Goal: Task Accomplishment & Management: Use online tool/utility

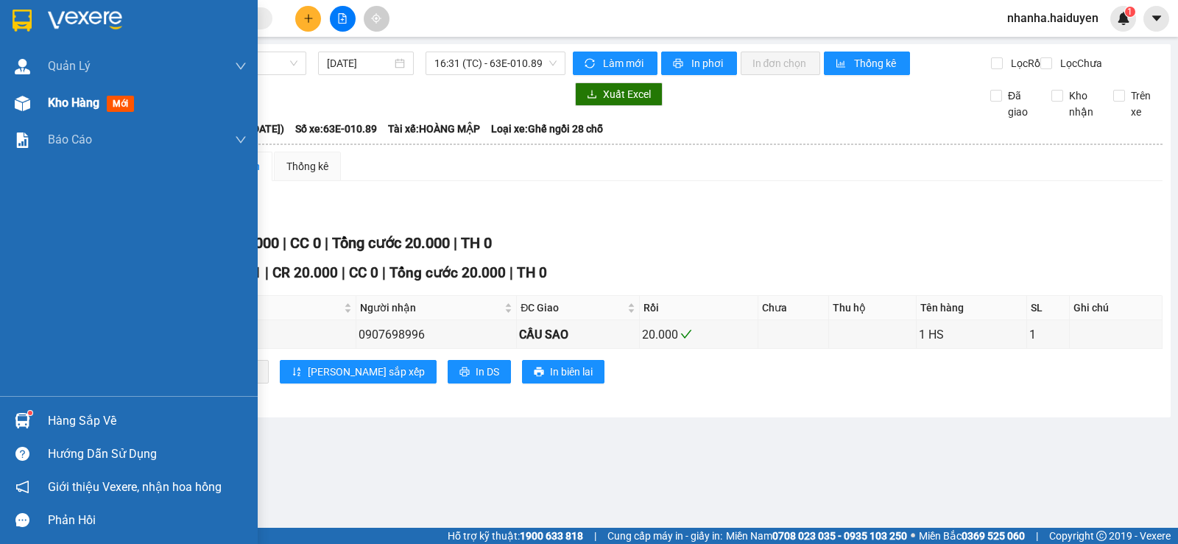
click at [32, 105] on div at bounding box center [23, 104] width 26 height 26
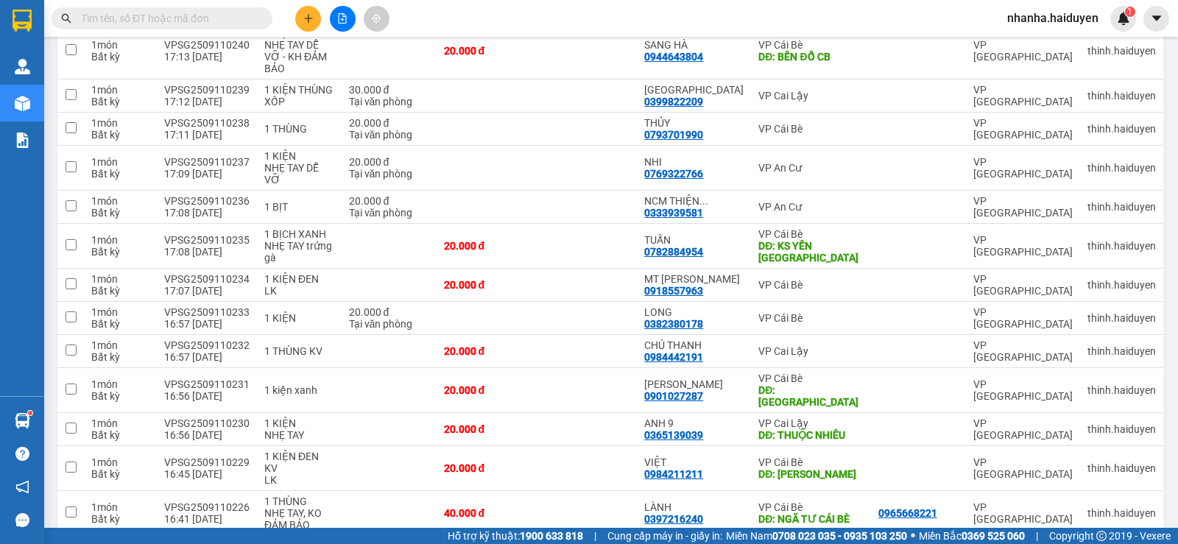
scroll to position [555, 0]
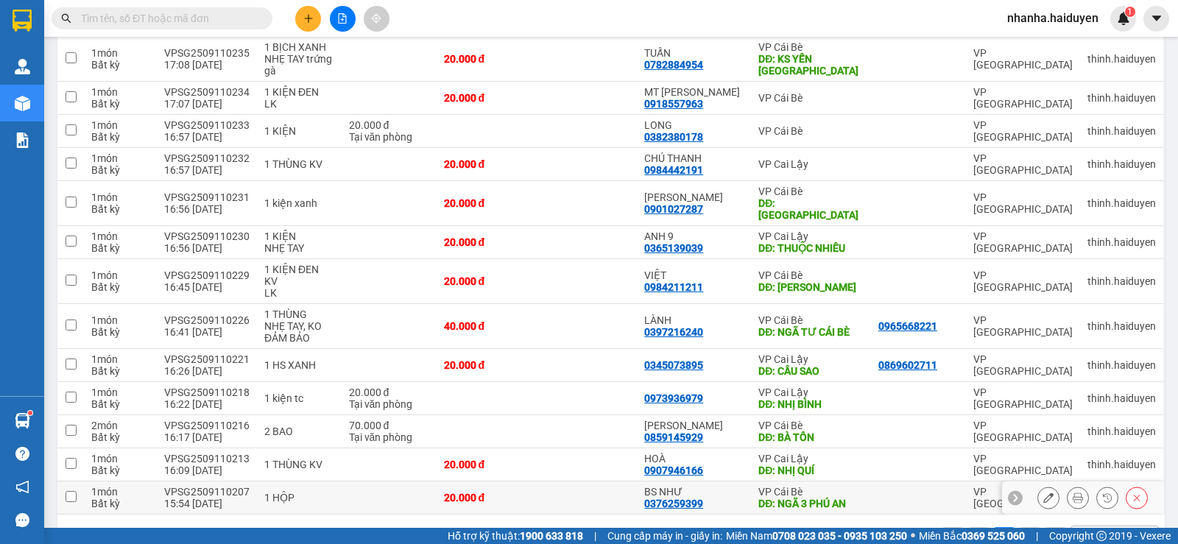
click at [605, 482] on td at bounding box center [587, 498] width 100 height 33
checkbox input "true"
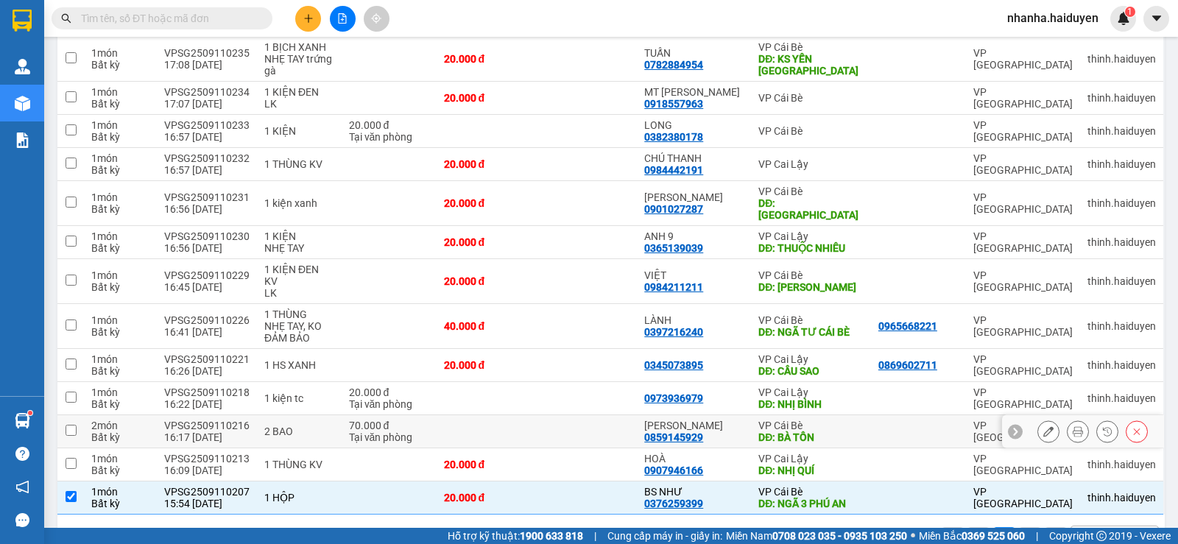
click at [607, 415] on td at bounding box center [587, 431] width 100 height 33
checkbox input "true"
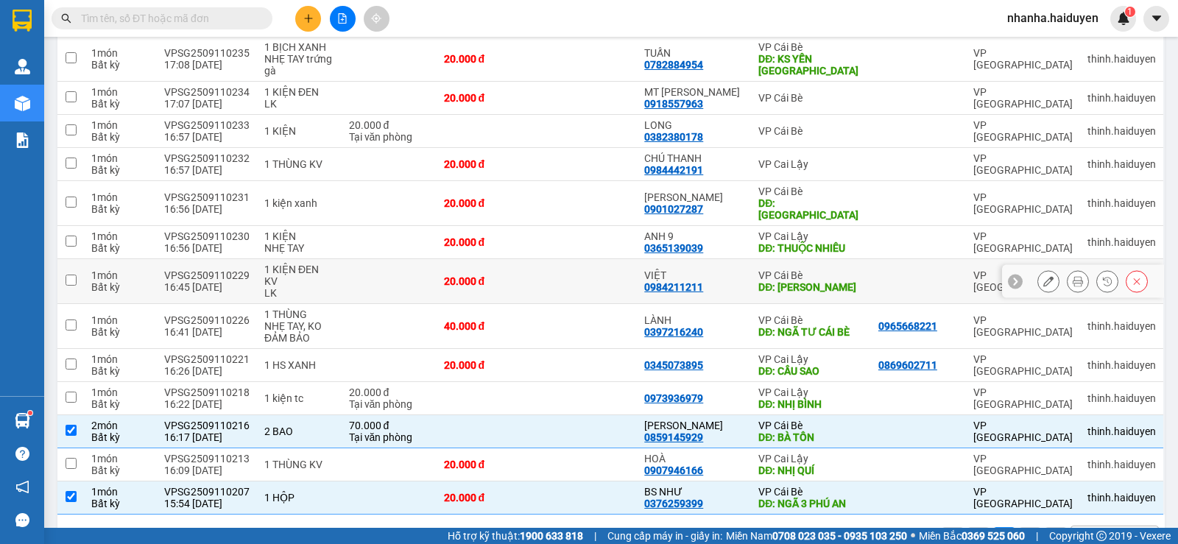
click at [624, 259] on td at bounding box center [587, 281] width 100 height 45
checkbox input "true"
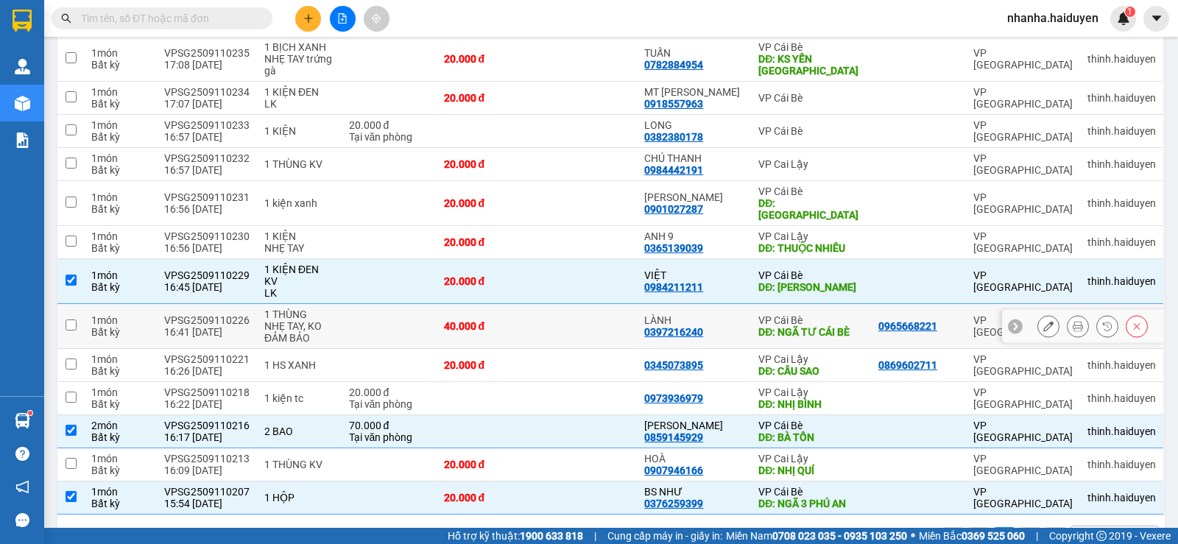
click at [597, 304] on td at bounding box center [587, 326] width 100 height 45
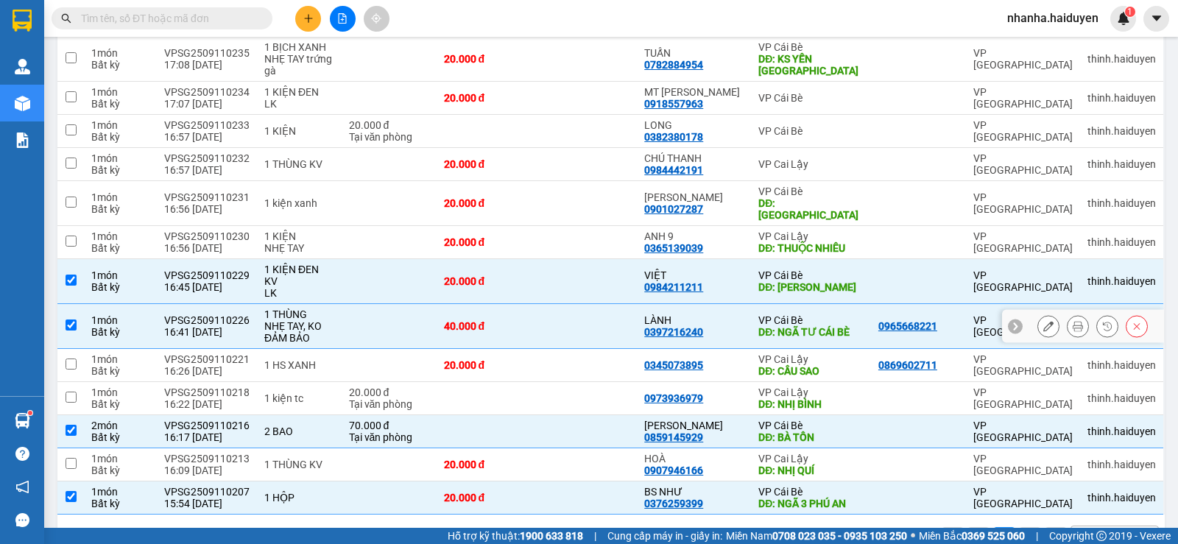
click at [616, 304] on td at bounding box center [587, 326] width 100 height 45
checkbox input "false"
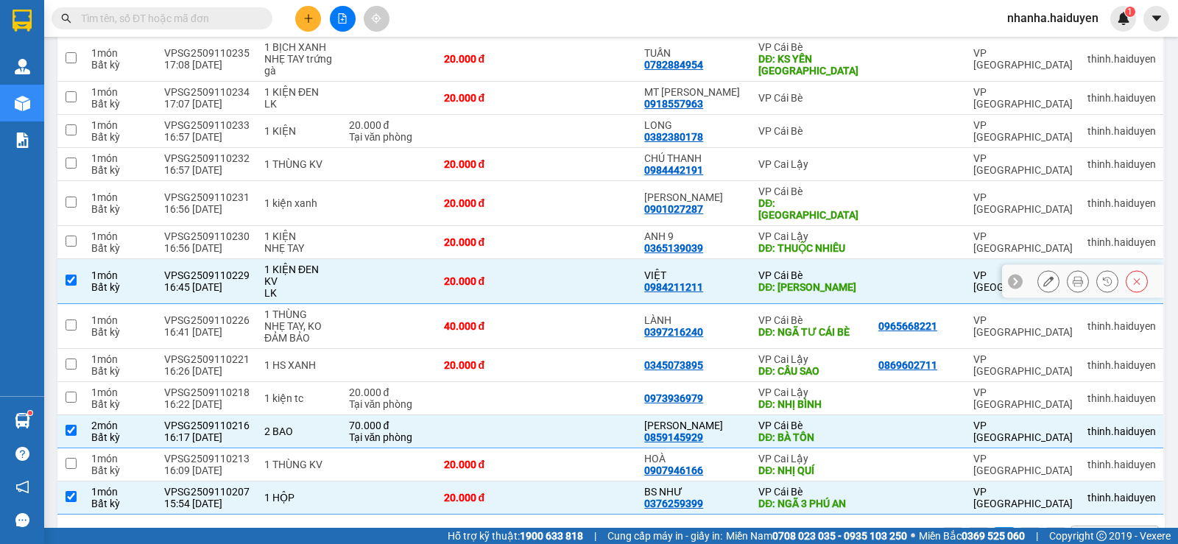
click at [620, 259] on td at bounding box center [587, 281] width 100 height 45
checkbox input "false"
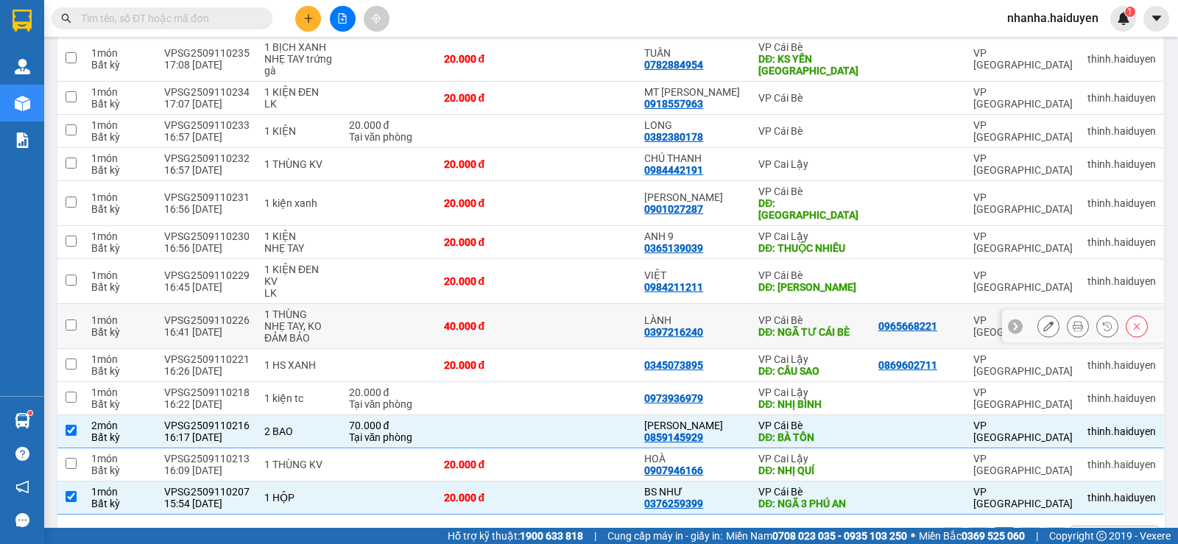
click at [537, 304] on td "40.000 đ" at bounding box center [487, 326] width 100 height 45
checkbox input "true"
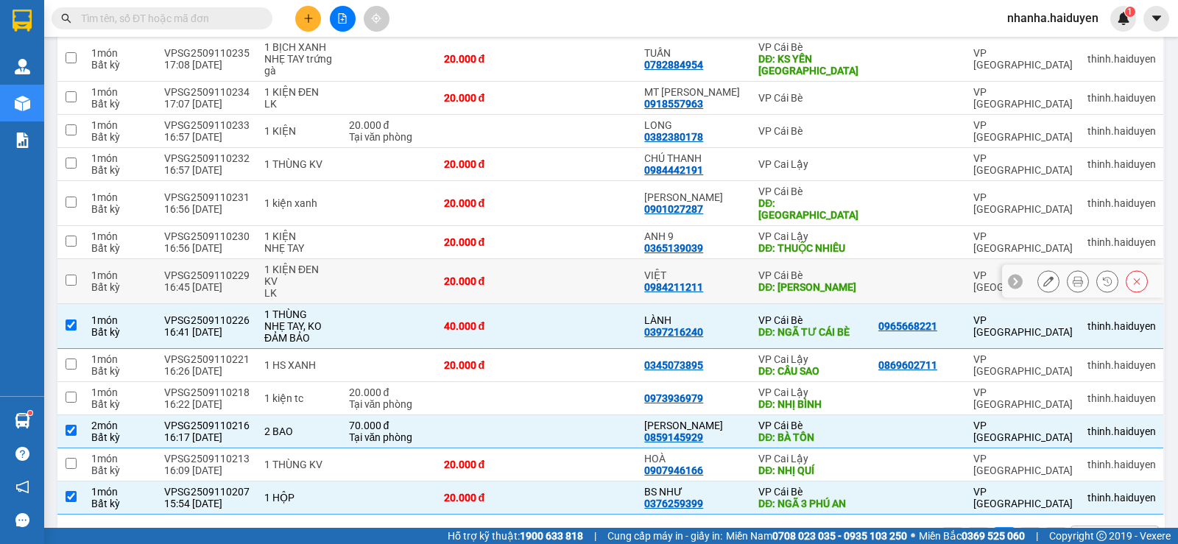
click at [548, 259] on td at bounding box center [587, 281] width 100 height 45
checkbox input "true"
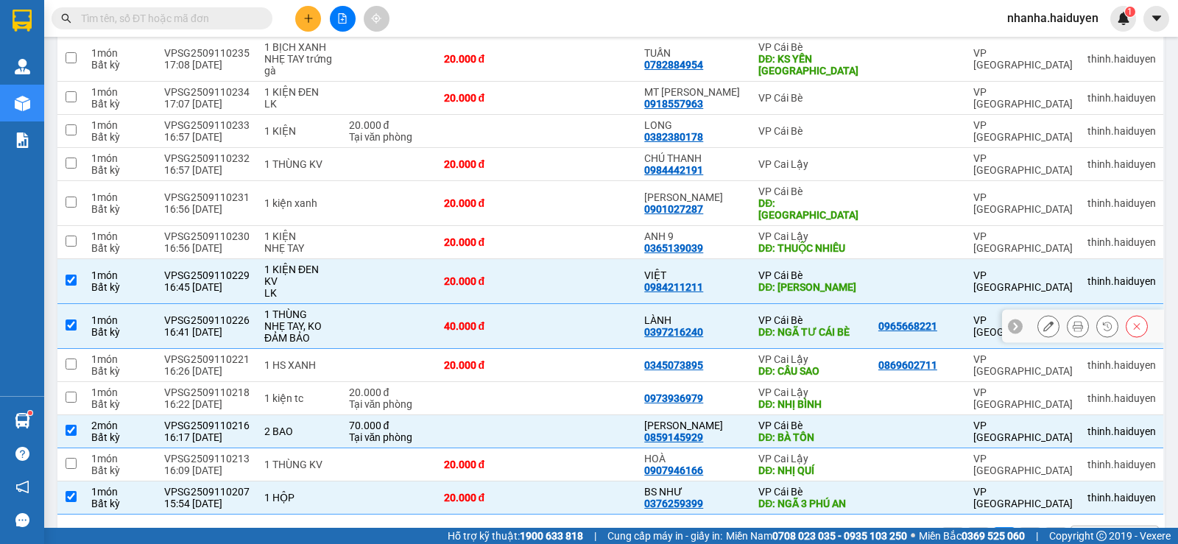
click at [553, 304] on td at bounding box center [587, 326] width 100 height 45
checkbox input "false"
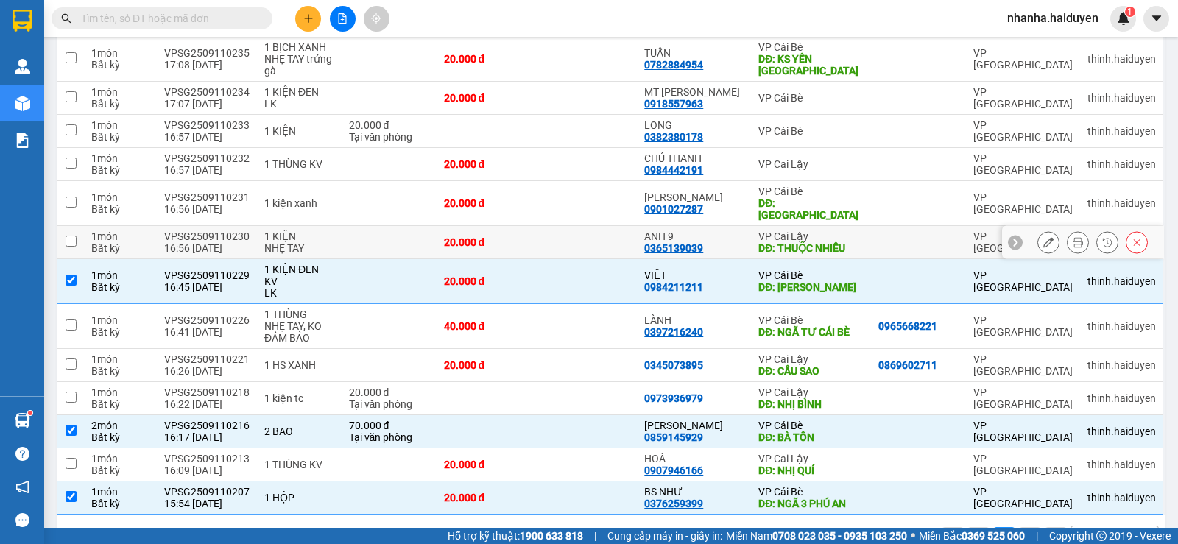
scroll to position [40, 0]
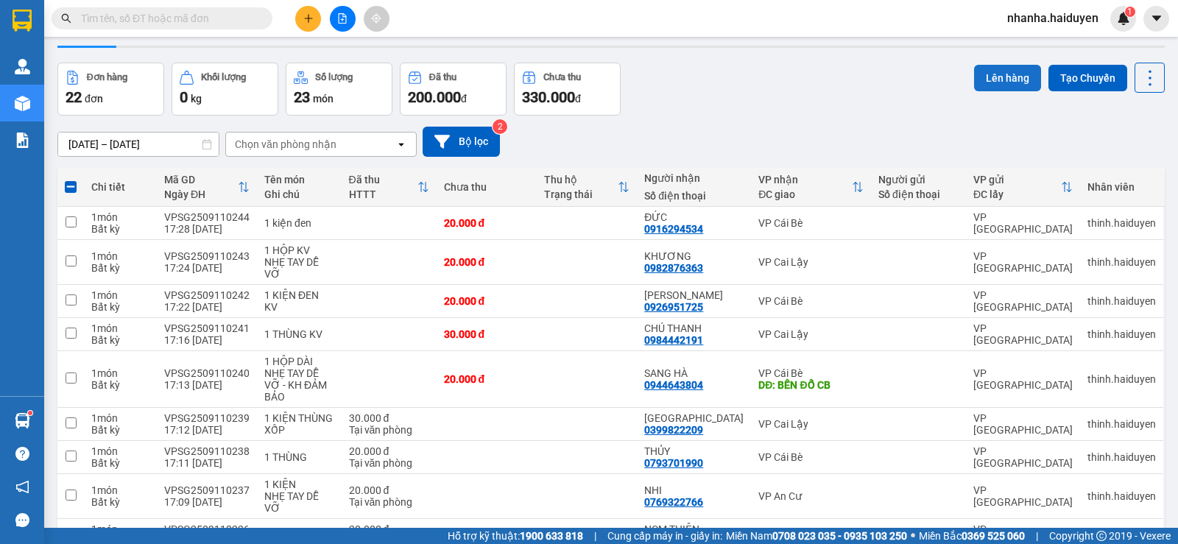
click at [989, 85] on button "Lên hàng" at bounding box center [1007, 78] width 67 height 27
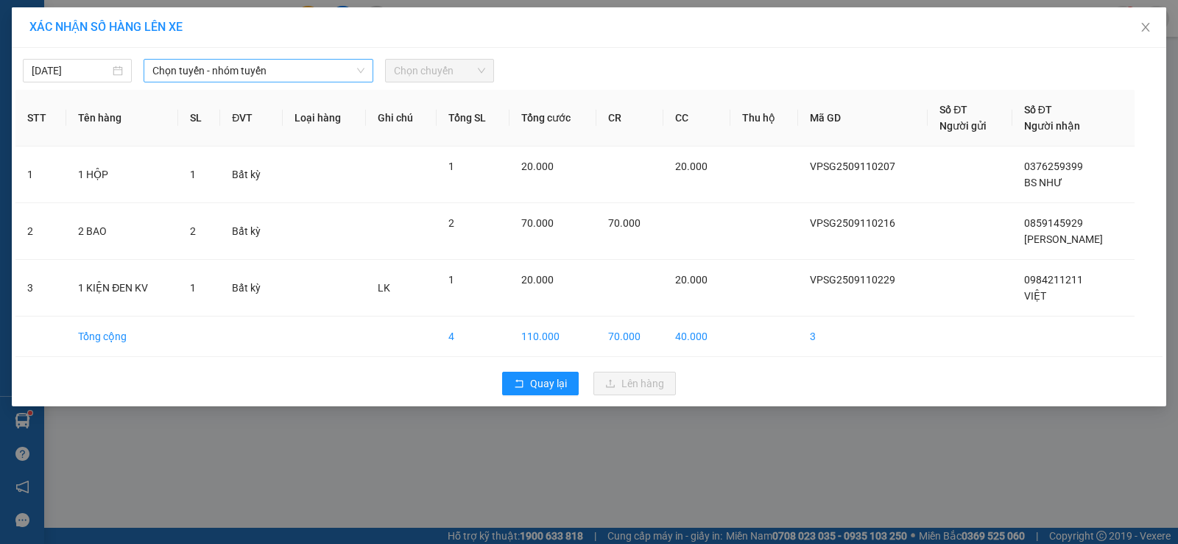
click at [298, 63] on span "Chọn tuyến - nhóm tuyến" at bounding box center [258, 71] width 212 height 22
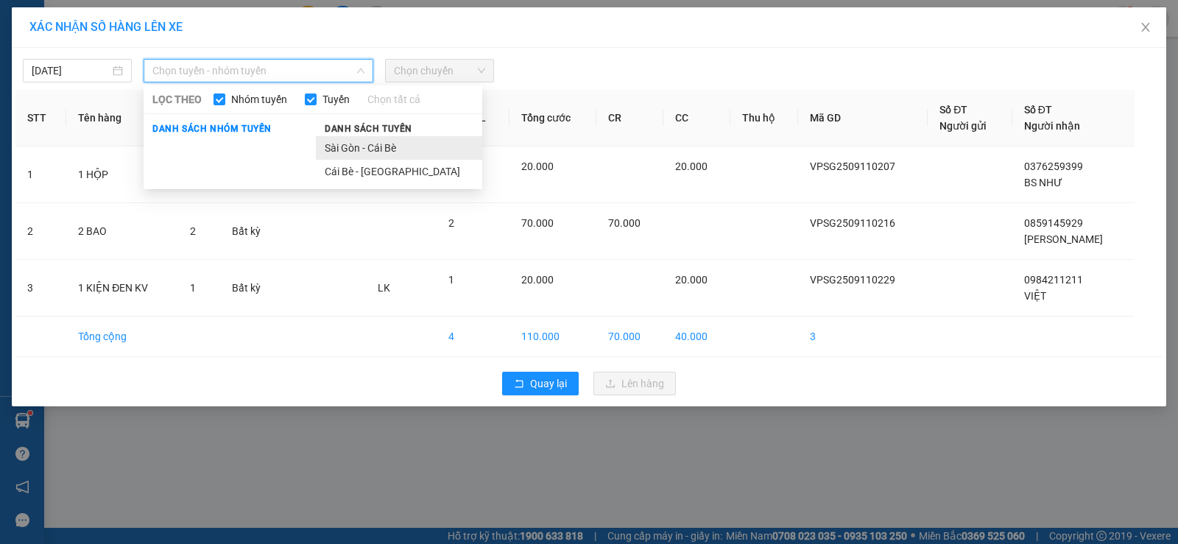
click at [397, 151] on li "Sài Gòn - Cái Bè" at bounding box center [399, 148] width 166 height 24
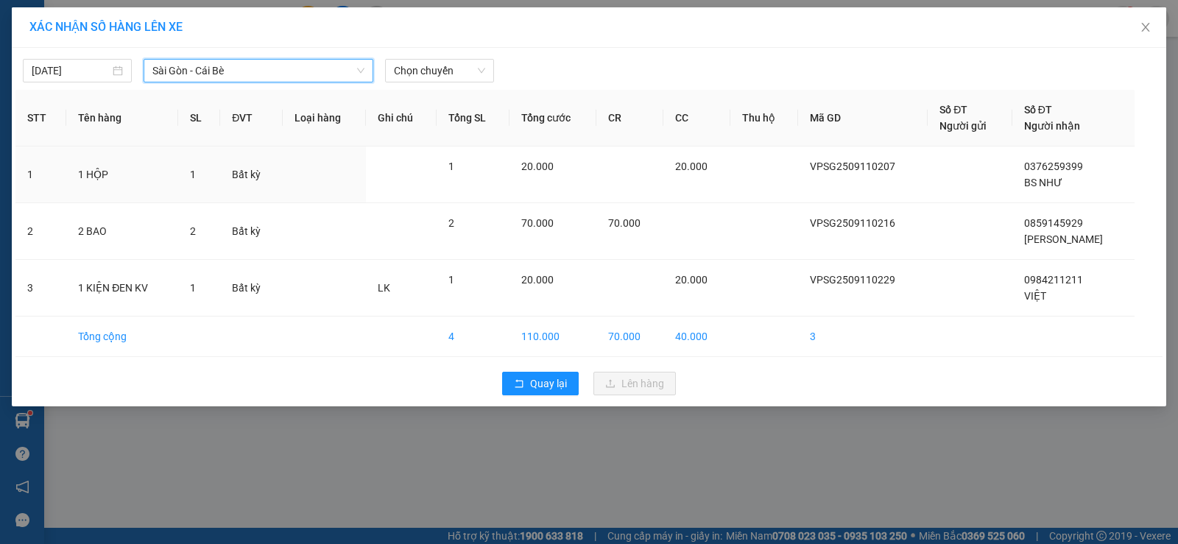
click at [458, 79] on span "Chọn chuyến" at bounding box center [439, 71] width 91 height 22
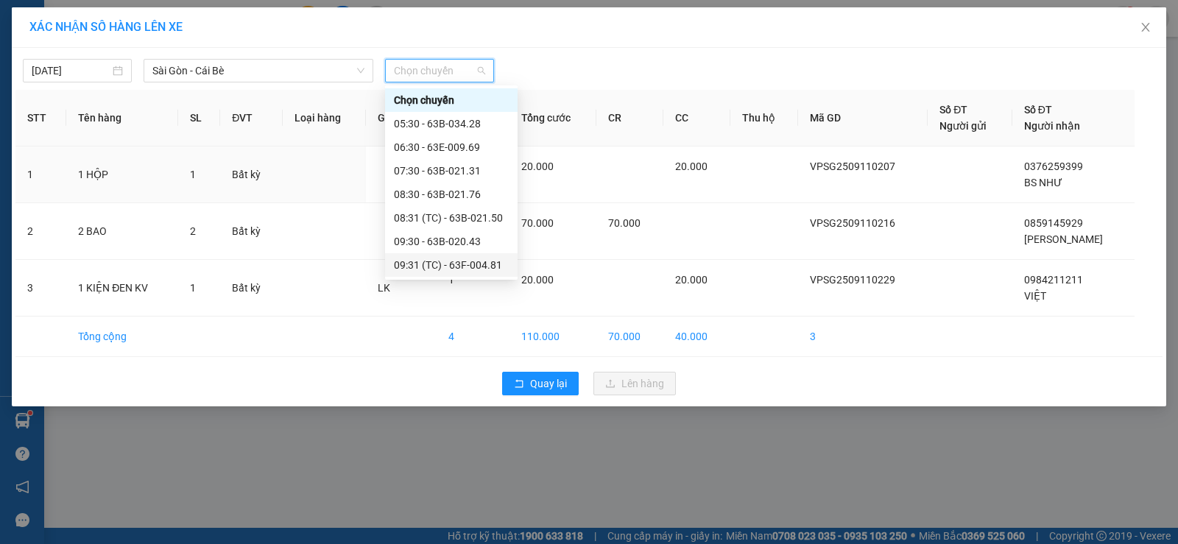
scroll to position [368, 0]
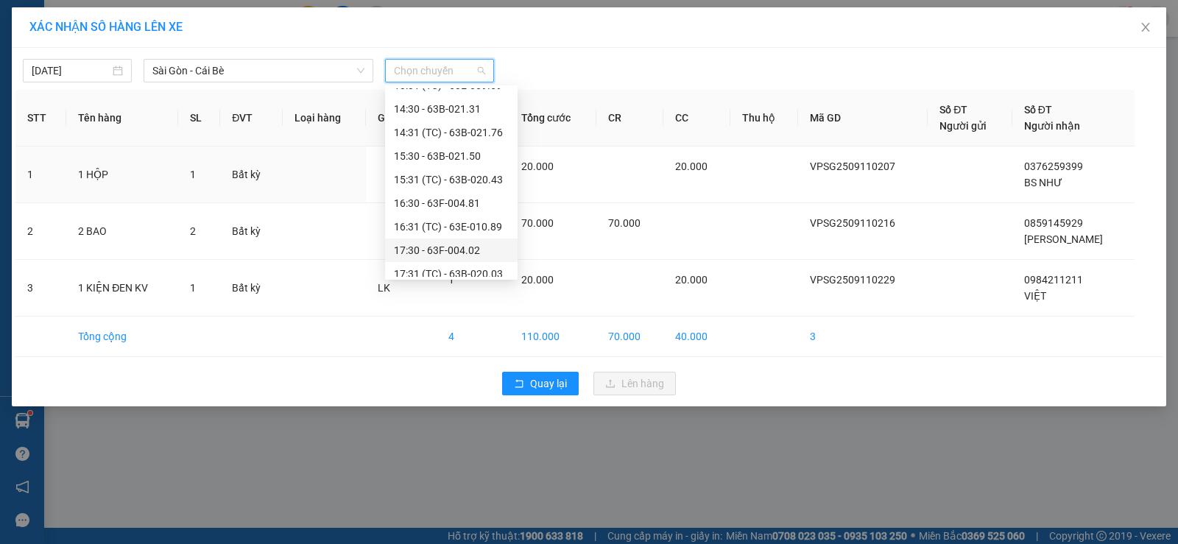
click at [447, 245] on div "17:30 - 63F-004.02" at bounding box center [451, 250] width 115 height 16
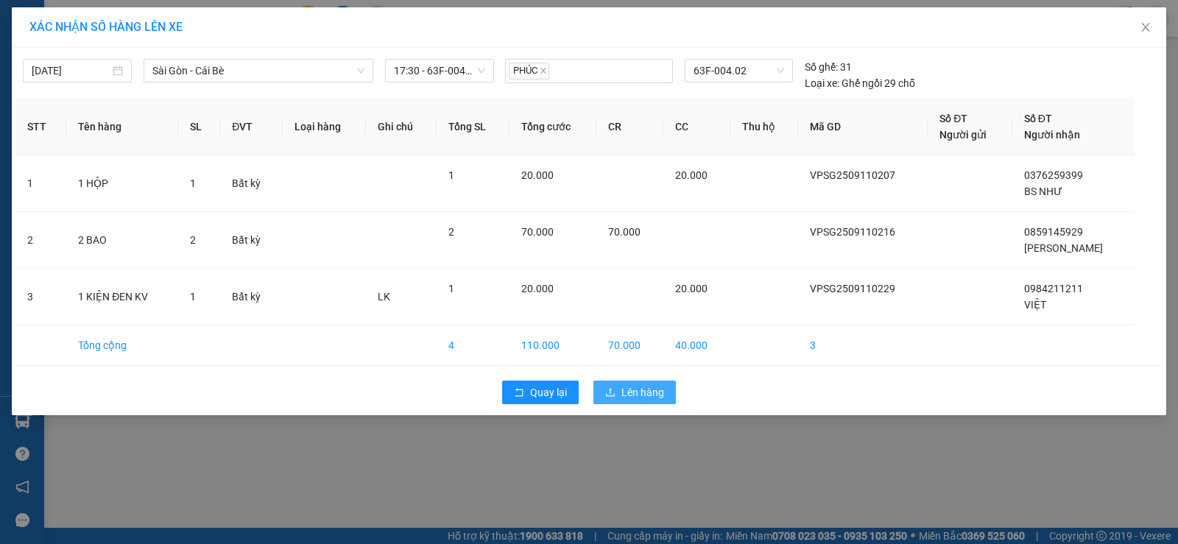
click at [622, 401] on button "Lên hàng" at bounding box center [635, 393] width 82 height 24
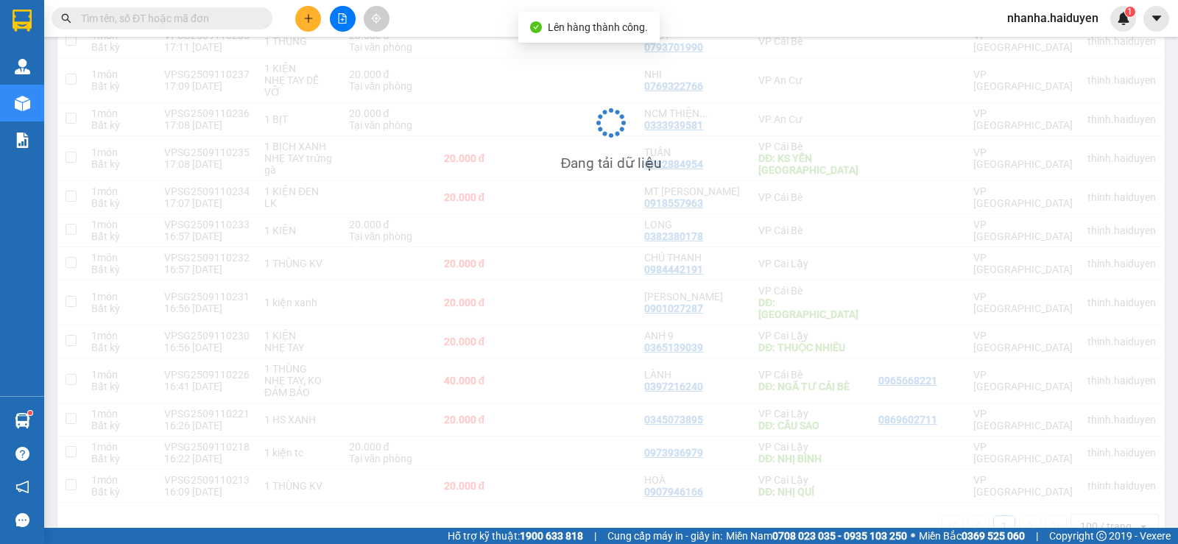
scroll to position [489, 0]
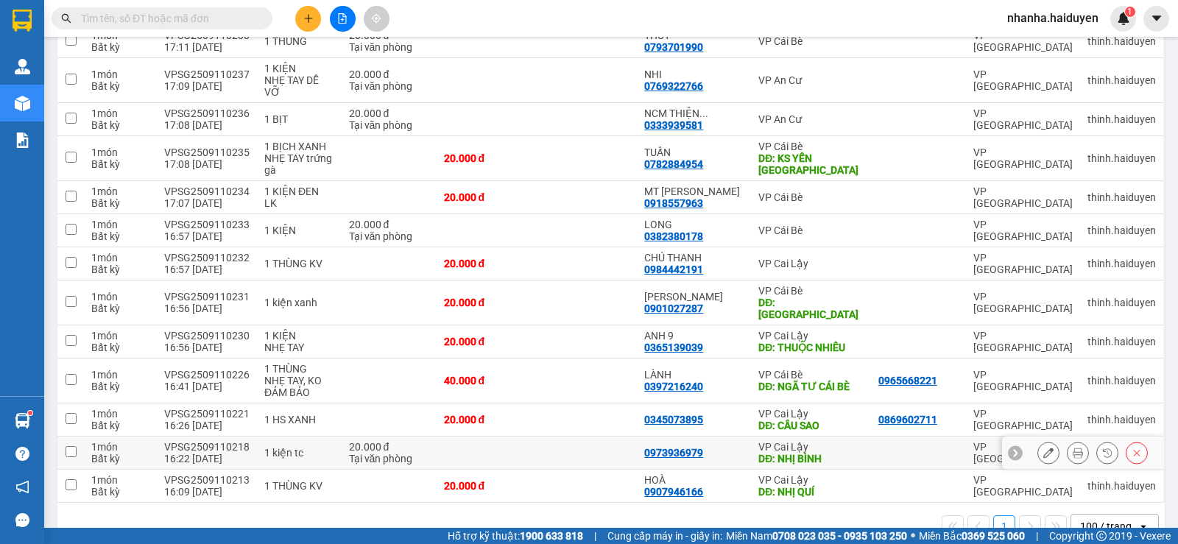
click at [630, 437] on td at bounding box center [587, 453] width 100 height 33
checkbox input "true"
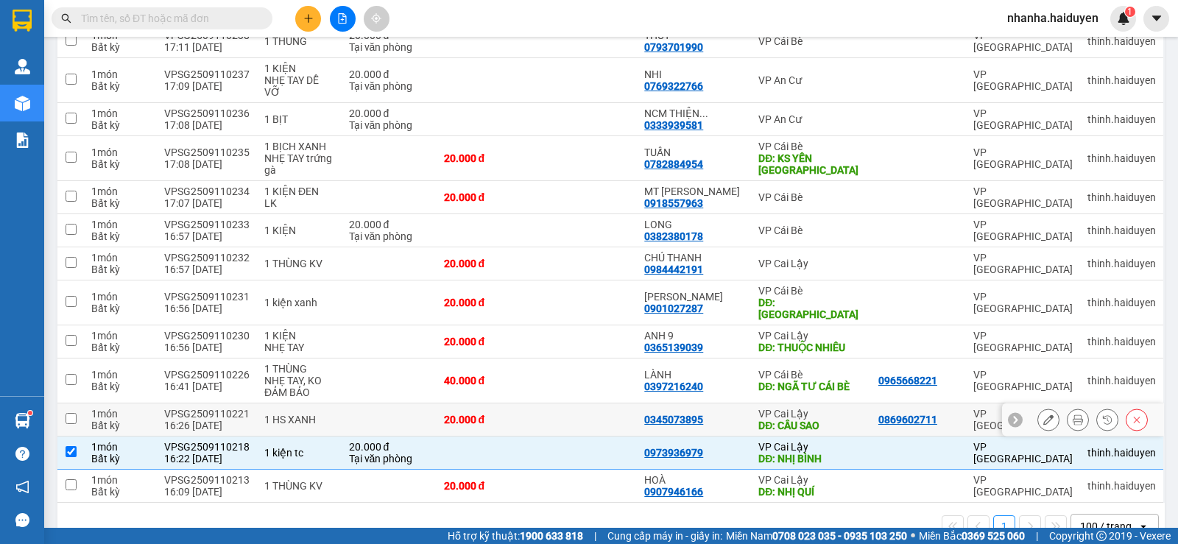
click at [628, 404] on td at bounding box center [587, 420] width 100 height 33
checkbox input "true"
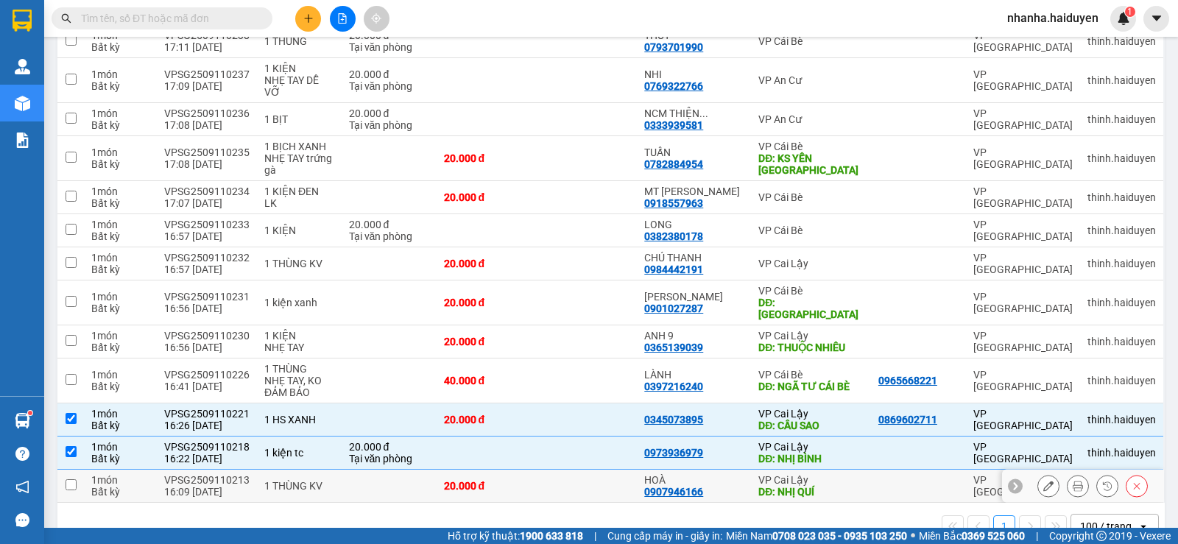
drag, startPoint x: 521, startPoint y: 446, endPoint x: 525, endPoint y: 432, distance: 14.5
click at [517, 480] on div "20.000 đ" at bounding box center [486, 486] width 85 height 12
checkbox input "true"
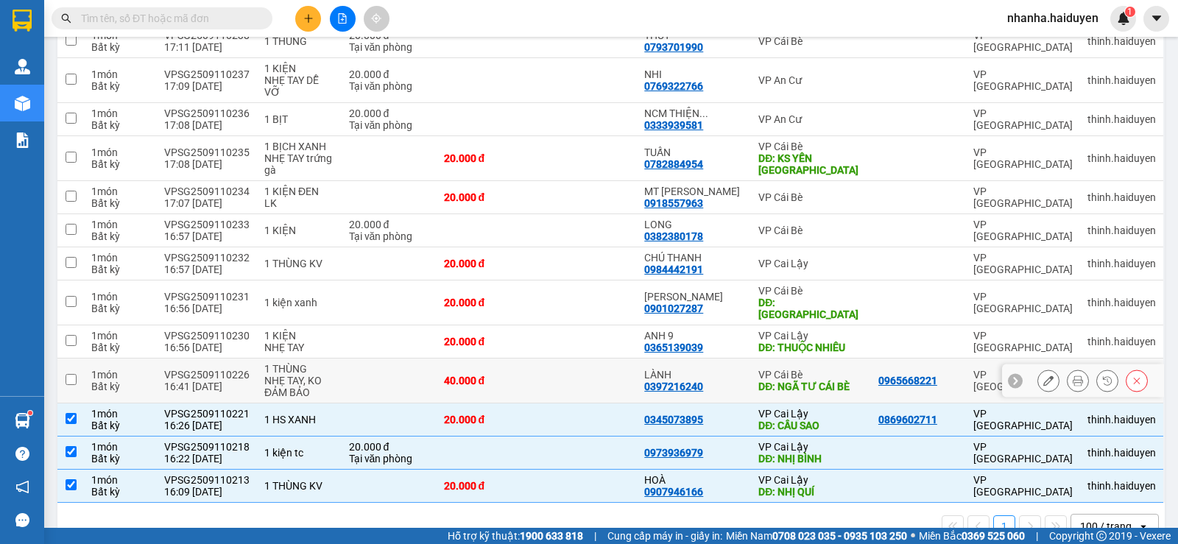
scroll to position [0, 0]
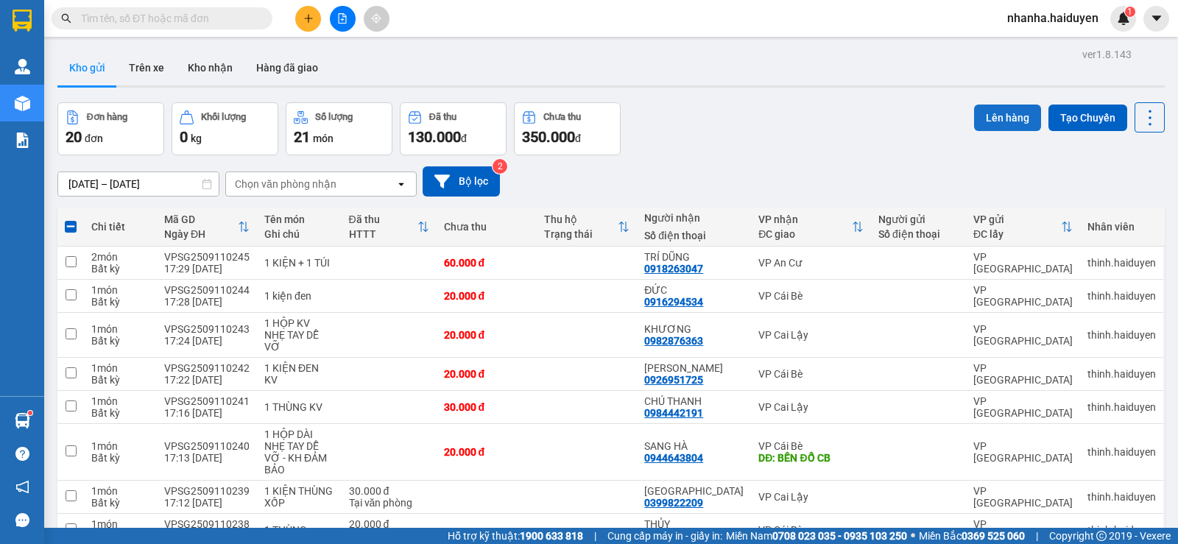
drag, startPoint x: 994, startPoint y: 118, endPoint x: 985, endPoint y: 122, distance: 9.6
click at [993, 118] on button "Lên hàng" at bounding box center [1007, 118] width 67 height 27
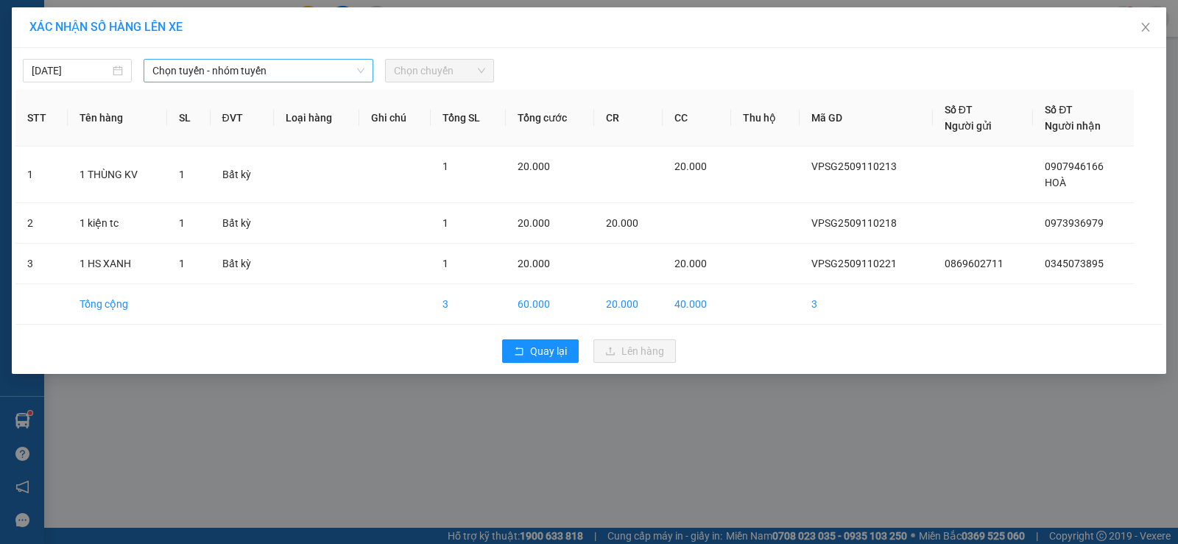
click at [331, 60] on span "Chọn tuyến - nhóm tuyến" at bounding box center [258, 71] width 212 height 22
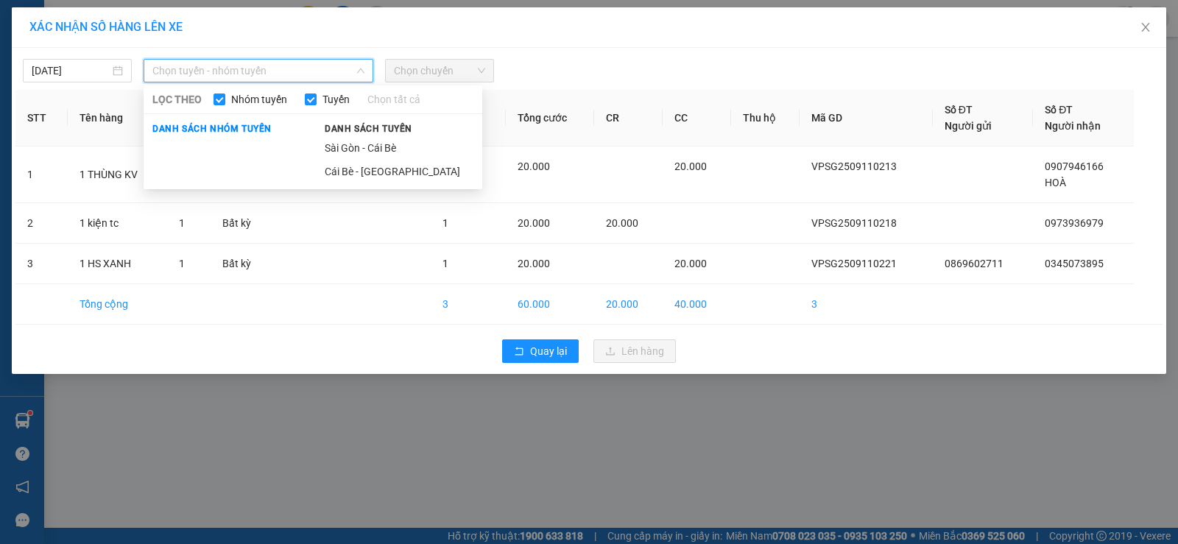
click at [354, 134] on span "Danh sách tuyến" at bounding box center [368, 128] width 105 height 13
click at [359, 146] on li "Sài Gòn - Cái Bè" at bounding box center [399, 148] width 166 height 24
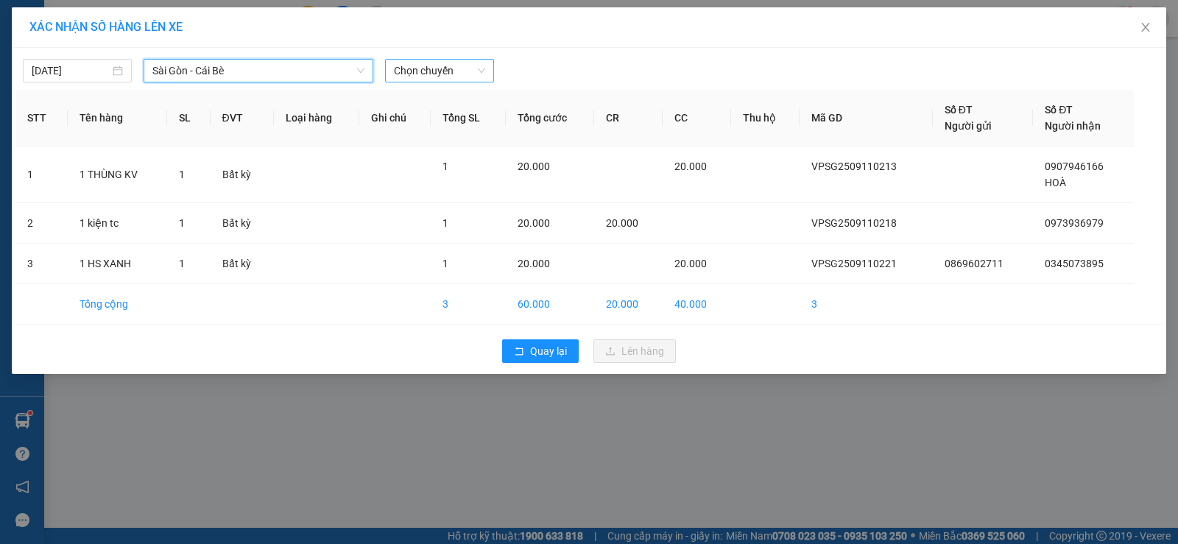
click at [436, 60] on span "Chọn chuyến" at bounding box center [439, 71] width 91 height 22
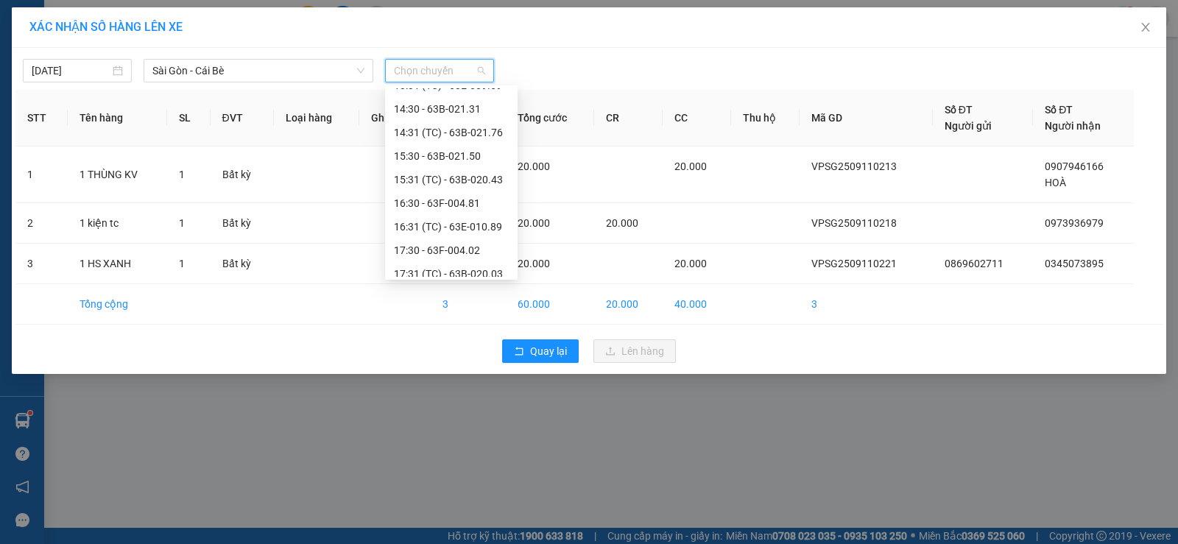
scroll to position [424, 0]
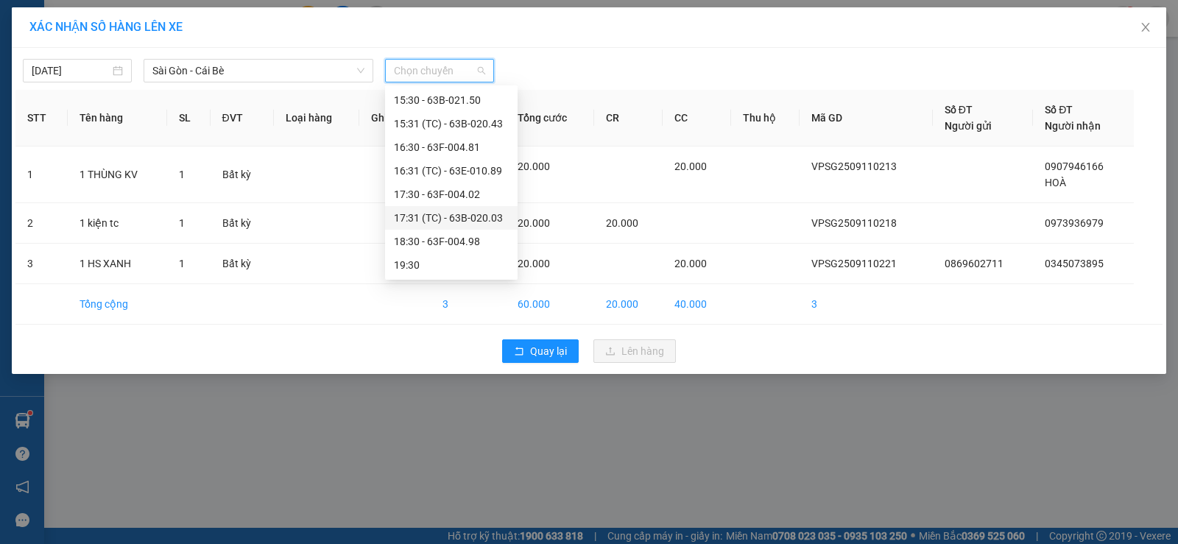
drag, startPoint x: 467, startPoint y: 216, endPoint x: 580, endPoint y: 346, distance: 172.8
click at [468, 221] on div "17:31 (TC) - 63B-020.03" at bounding box center [451, 218] width 115 height 16
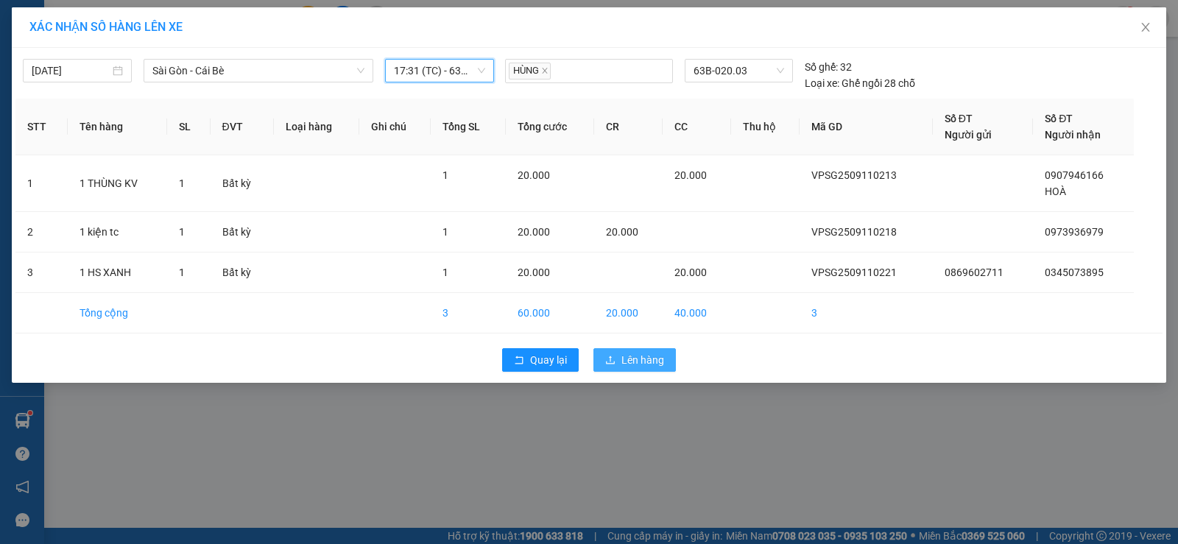
click at [635, 366] on span "Lên hàng" at bounding box center [643, 360] width 43 height 16
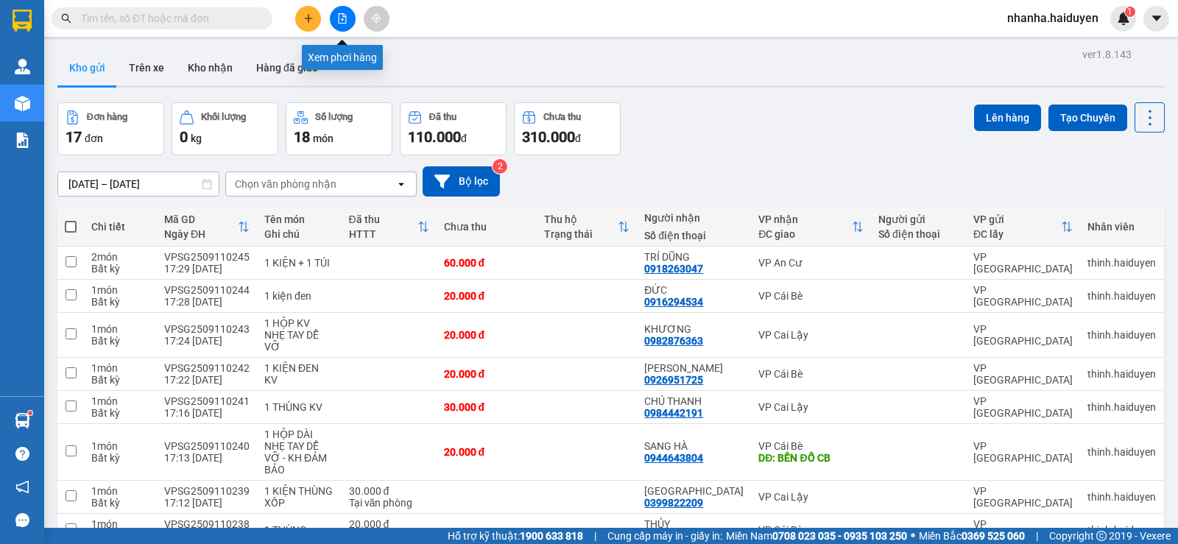
click at [340, 16] on icon "file-add" at bounding box center [342, 18] width 10 height 10
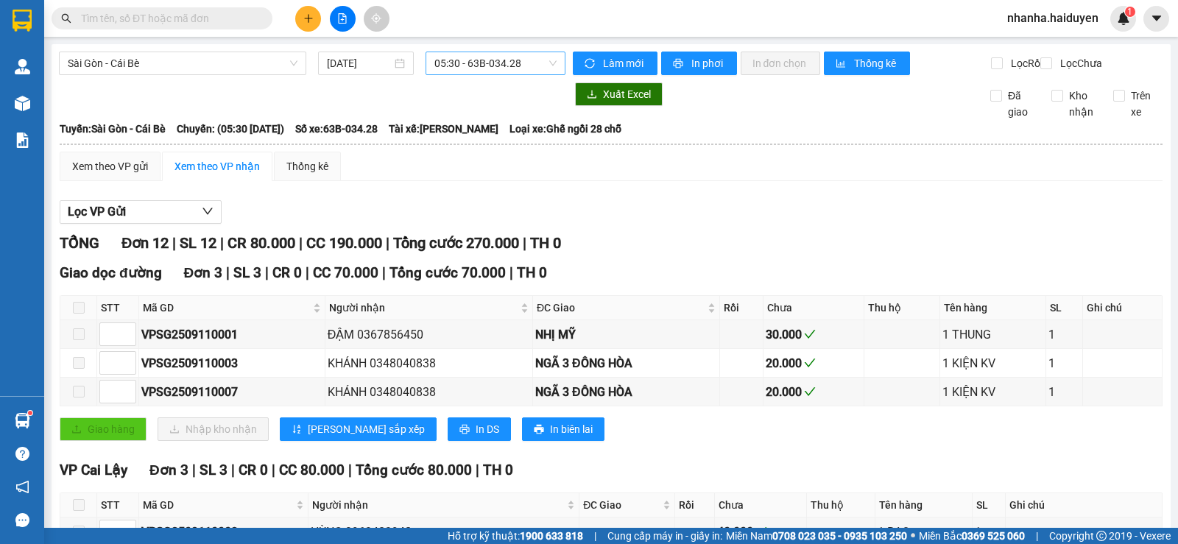
click at [445, 57] on span "05:30 - 63B-034.28" at bounding box center [496, 63] width 122 height 22
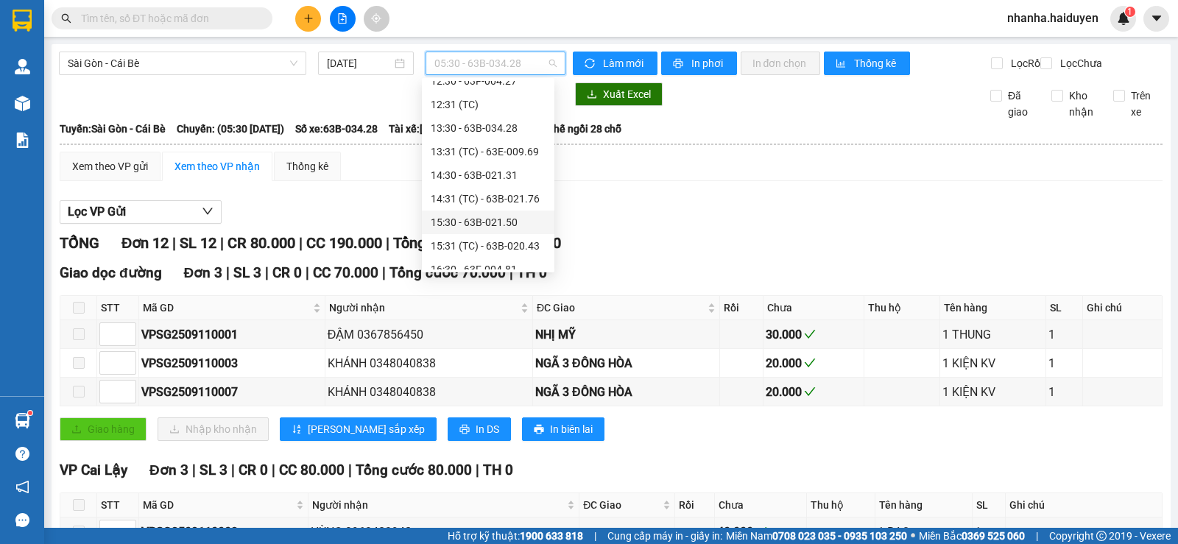
scroll to position [424, 0]
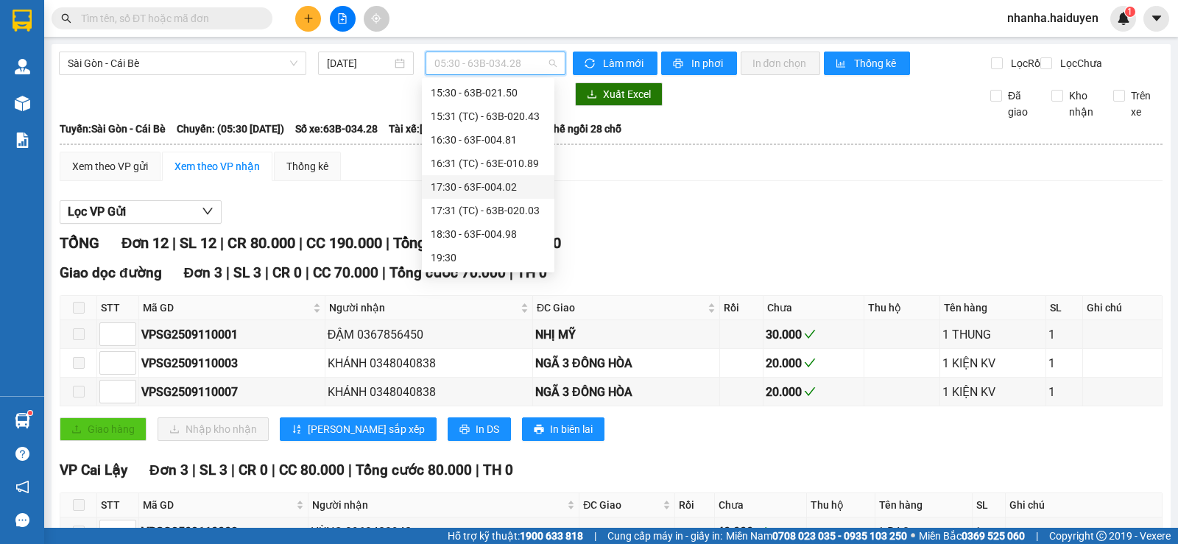
click at [492, 191] on div "17:30 - 63F-004.02" at bounding box center [488, 187] width 115 height 16
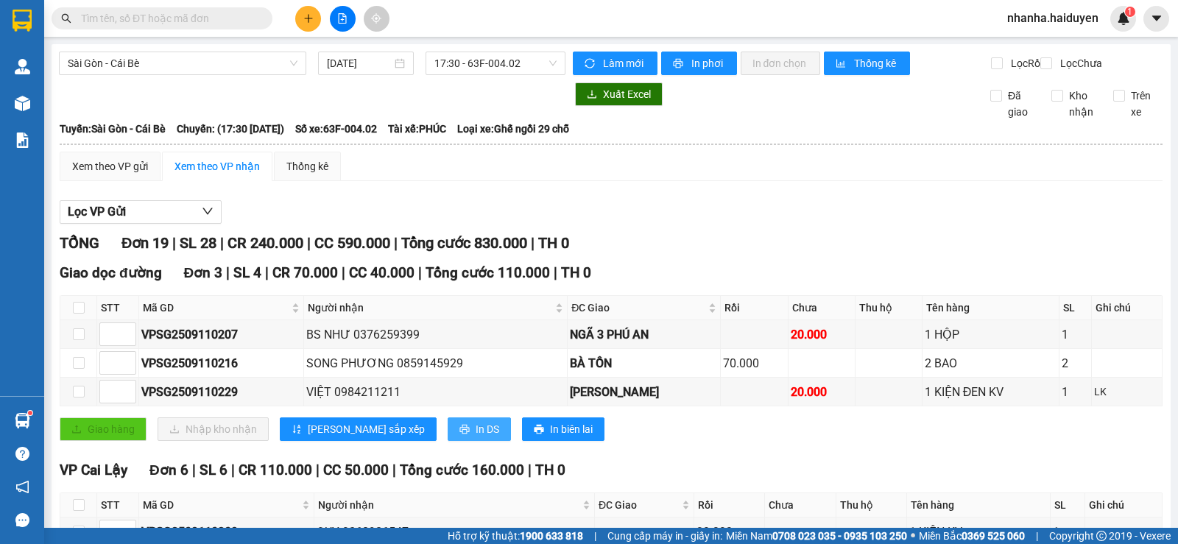
click at [476, 437] on span "In DS" at bounding box center [488, 429] width 24 height 16
click at [492, 64] on span "17:30 - 63F-004.02" at bounding box center [496, 63] width 122 height 22
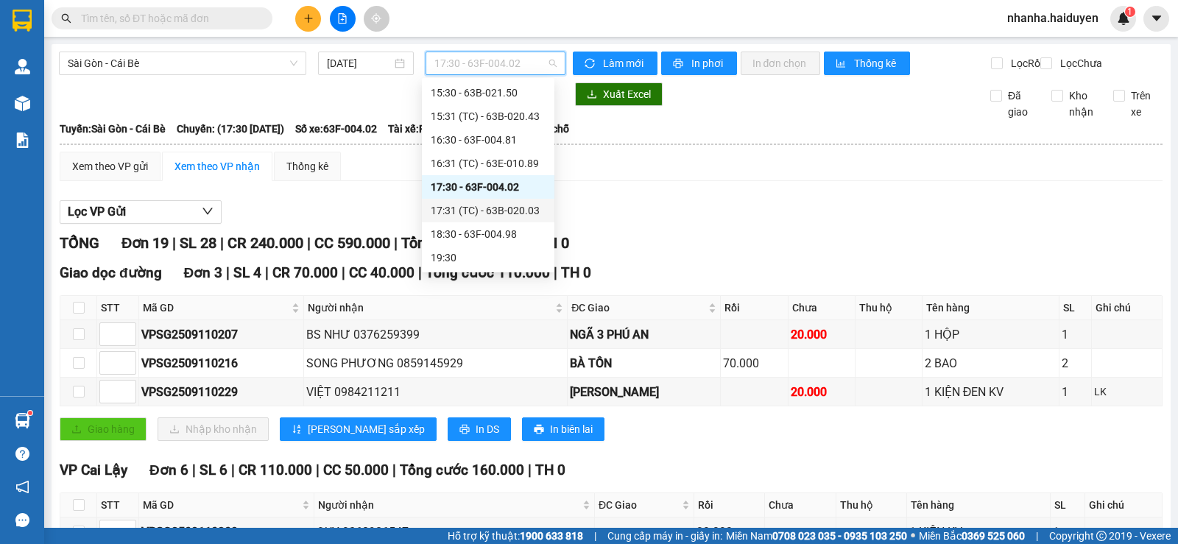
click at [497, 211] on div "17:31 (TC) - 63B-020.03" at bounding box center [488, 211] width 115 height 16
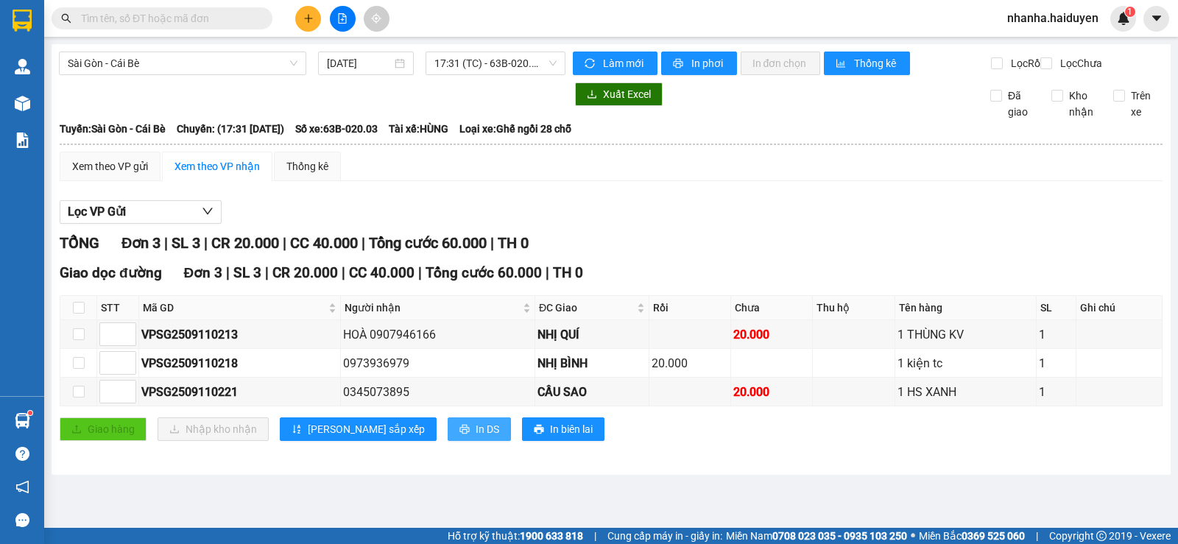
click at [448, 441] on button "In DS" at bounding box center [479, 430] width 63 height 24
click at [427, 429] on div "Giao dọc đường Đơn 3 | SL 3 | CR 20.000 | CC 40.000 | Tổng cước 60.000 | TH 0 S…" at bounding box center [611, 357] width 1103 height 190
click at [476, 435] on span "In DS" at bounding box center [488, 429] width 24 height 16
click at [476, 437] on span "In DS" at bounding box center [488, 429] width 24 height 16
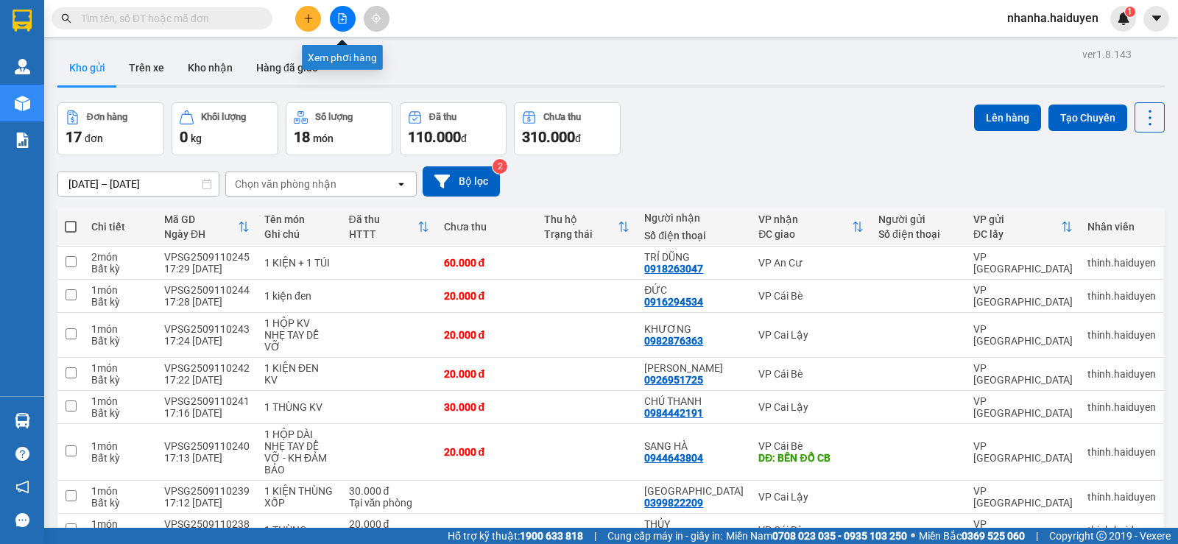
click at [345, 18] on icon "file-add" at bounding box center [342, 18] width 10 height 10
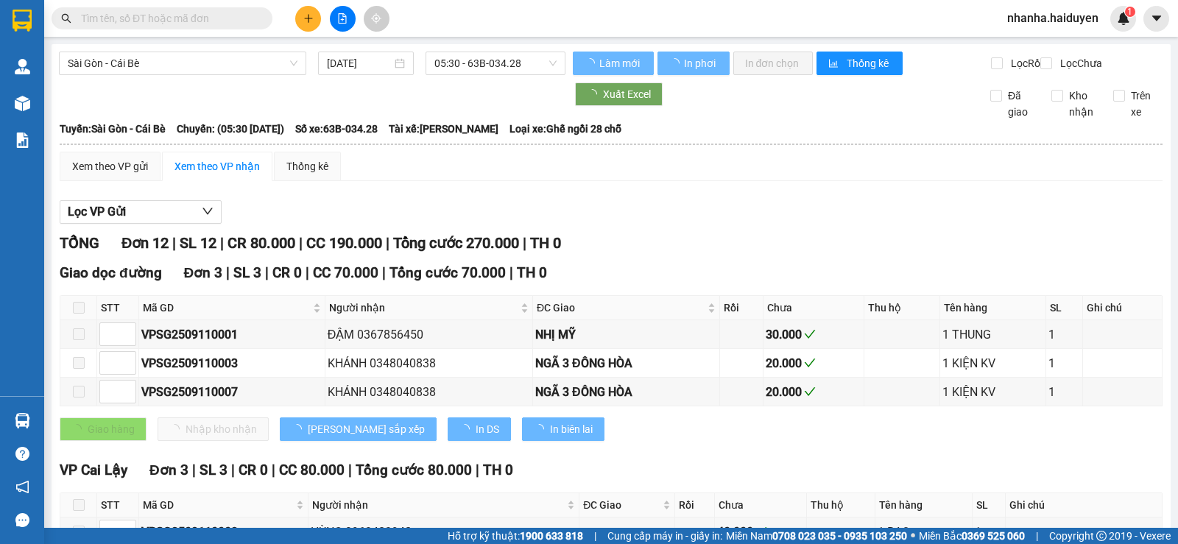
click at [458, 64] on span "05:30 - 63B-034.28" at bounding box center [496, 63] width 122 height 22
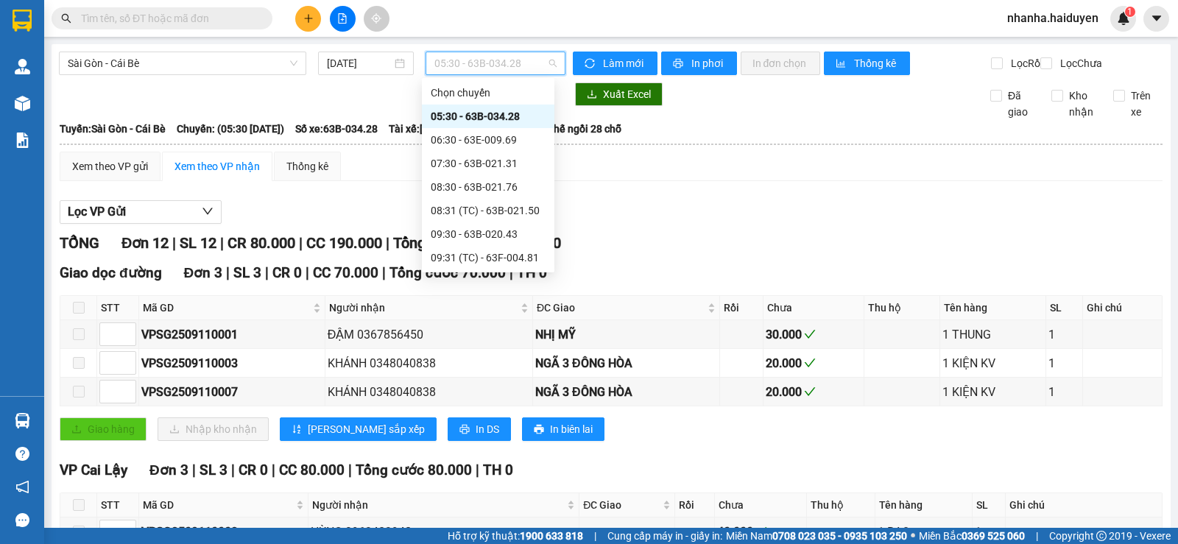
scroll to position [424, 0]
click at [501, 191] on div "17:30 - 63F-004.02" at bounding box center [488, 187] width 115 height 16
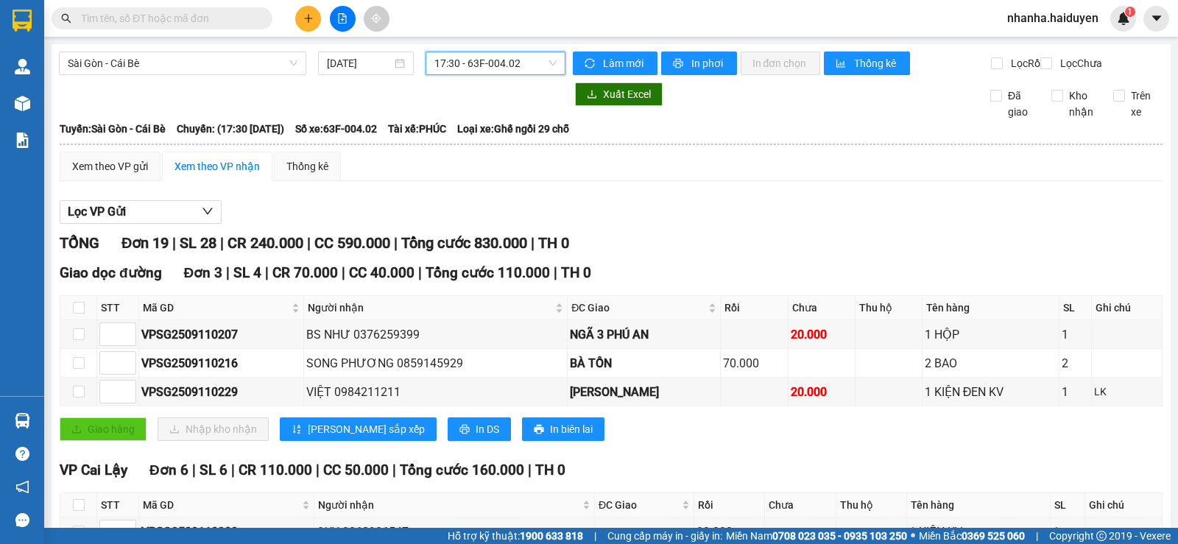
click at [502, 66] on span "17:30 - 63F-004.02" at bounding box center [496, 63] width 122 height 22
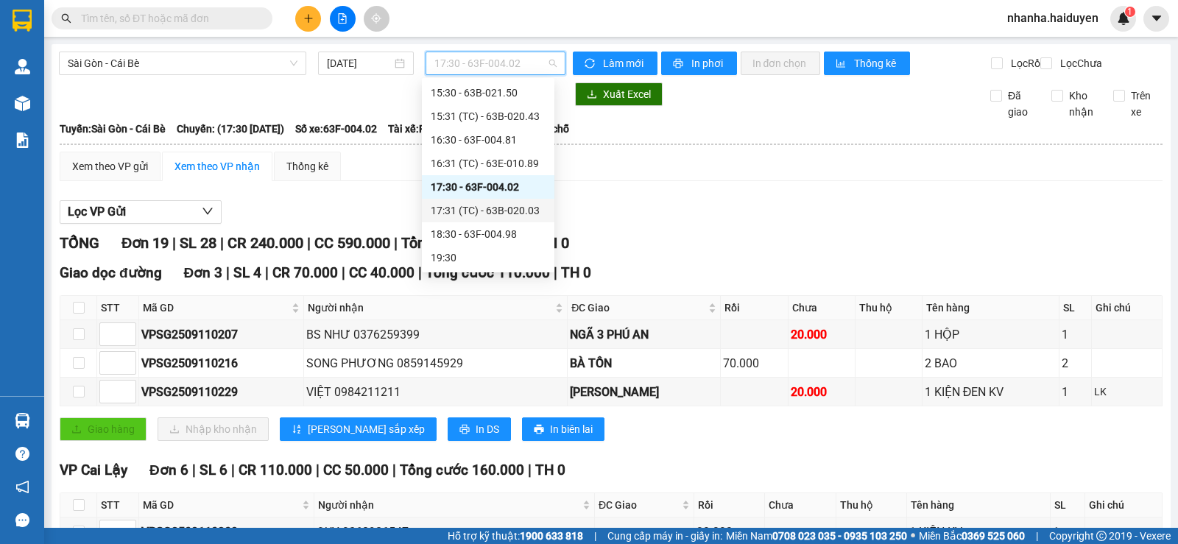
click at [487, 210] on div "17:31 (TC) - 63B-020.03" at bounding box center [488, 211] width 115 height 16
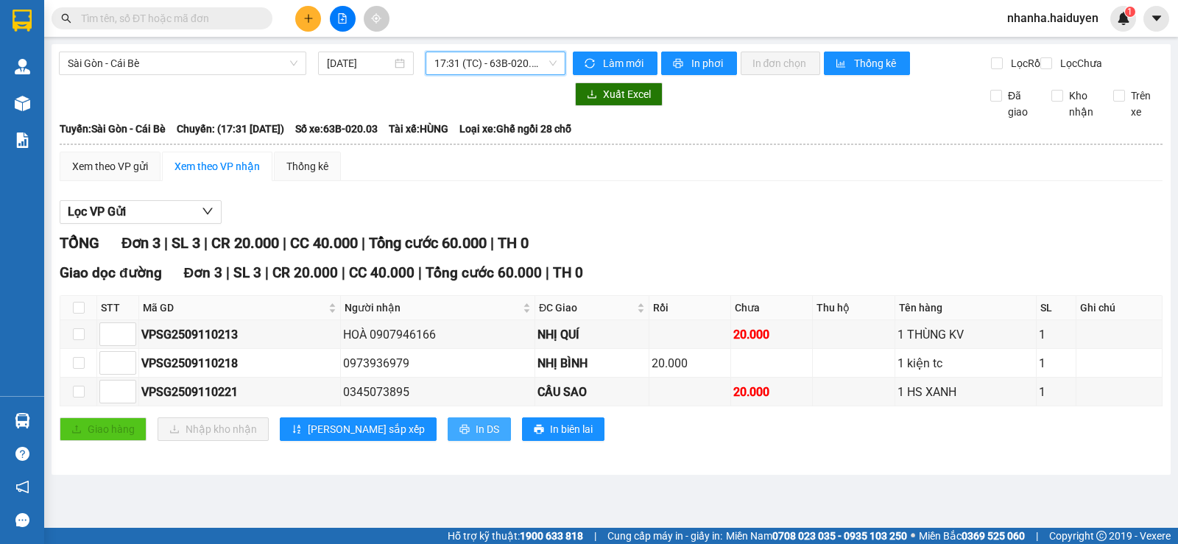
click at [460, 435] on icon "printer" at bounding box center [465, 429] width 10 height 10
click at [751, 255] on div "TỔNG Đơn 3 | SL 3 | CR 20.000 | CC 40.000 | Tổng cước 60.000 | TH 0" at bounding box center [611, 243] width 1103 height 23
click at [476, 437] on span "In DS" at bounding box center [488, 429] width 24 height 16
drag, startPoint x: 425, startPoint y: 432, endPoint x: 429, endPoint y: 439, distance: 8.2
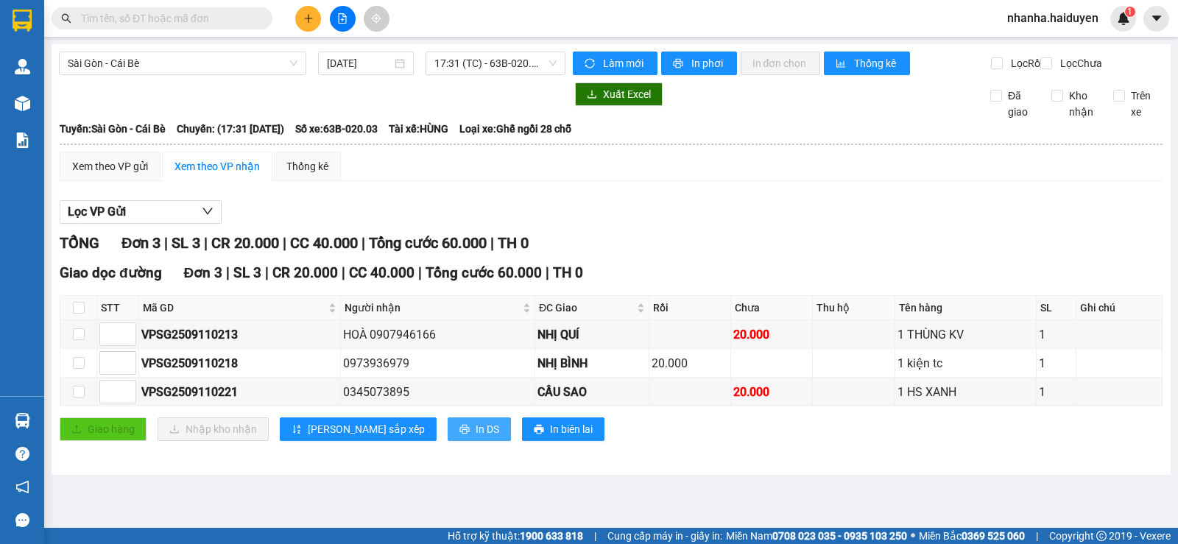
click at [448, 432] on button "In DS" at bounding box center [479, 430] width 63 height 24
click at [448, 431] on button "In DS" at bounding box center [479, 430] width 63 height 24
click at [885, 203] on div "Xem theo VP gửi Xem theo VP nhận Thống kê Lọc VP Gửi TỔNG Đơn 3 | SL 3 | CR 20…" at bounding box center [611, 306] width 1103 height 308
click at [476, 437] on span "In DS" at bounding box center [488, 429] width 24 height 16
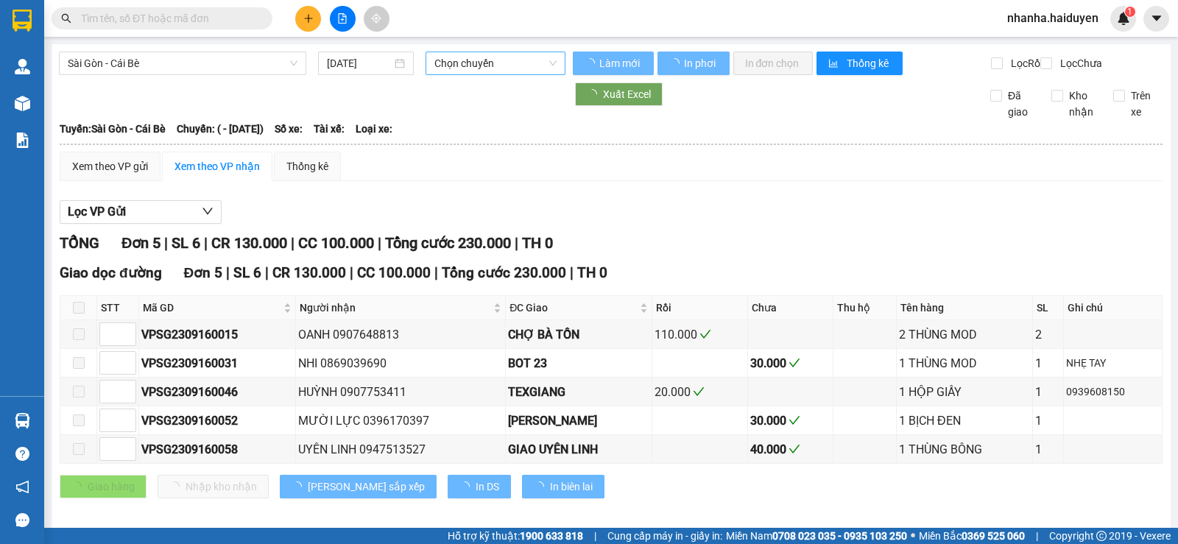
type input "[DATE]"
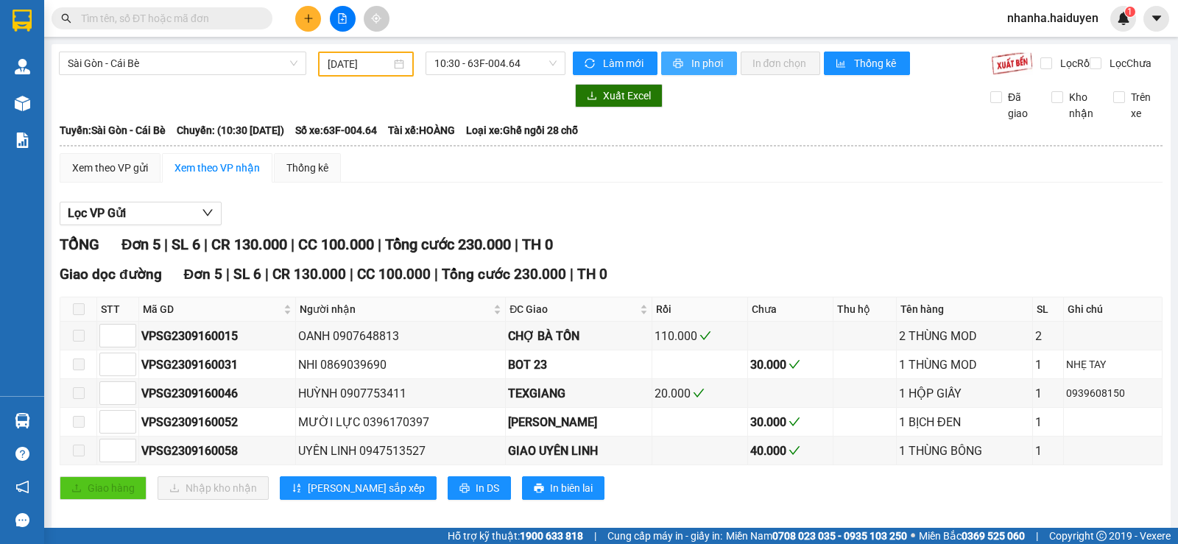
click at [695, 67] on span "In phơi" at bounding box center [709, 63] width 34 height 16
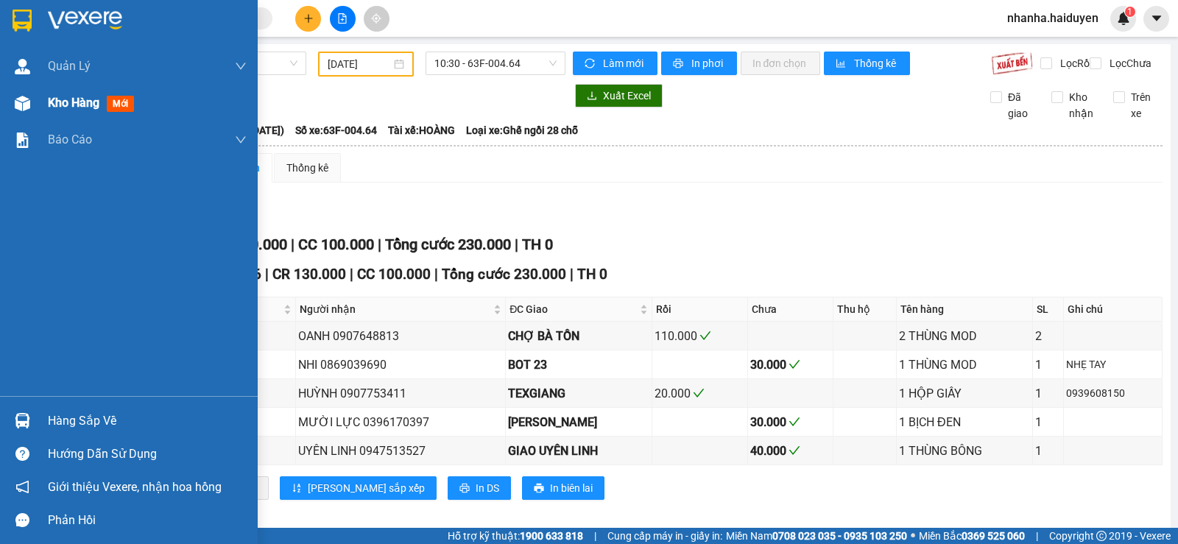
click at [66, 96] on span "Kho hàng" at bounding box center [74, 103] width 52 height 14
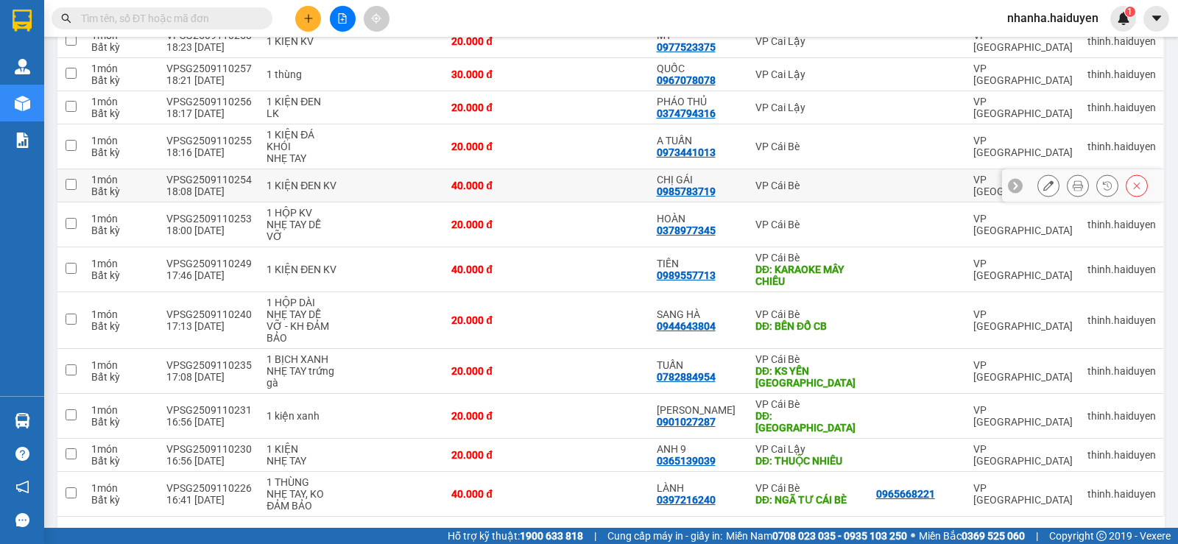
scroll to position [269, 0]
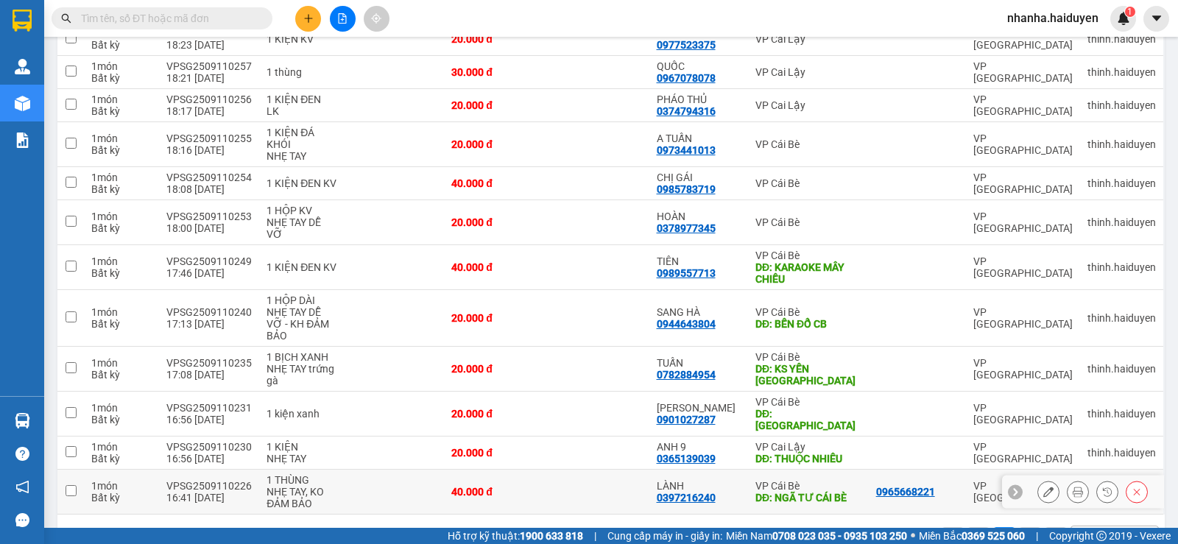
click at [625, 470] on td at bounding box center [597, 492] width 102 height 45
checkbox input "true"
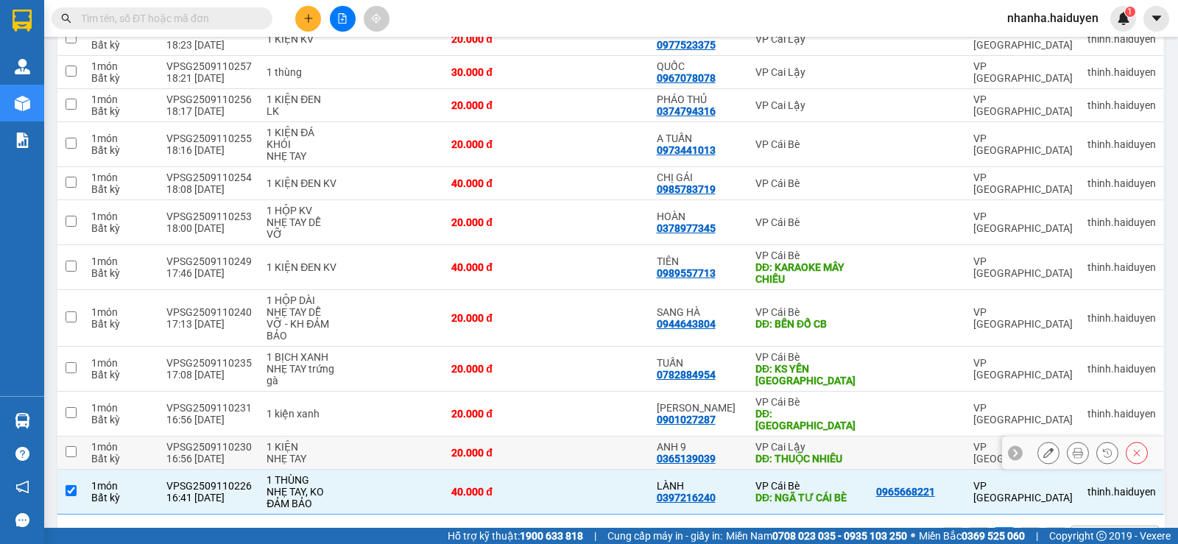
click at [618, 437] on td at bounding box center [597, 453] width 102 height 33
checkbox input "true"
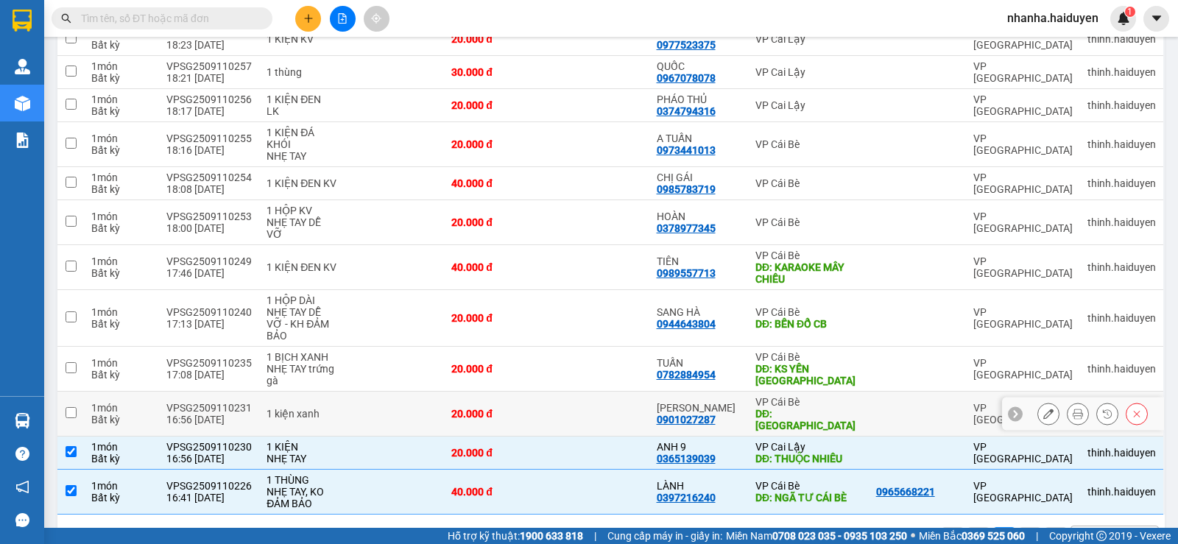
click at [619, 392] on td at bounding box center [597, 414] width 102 height 45
checkbox input "true"
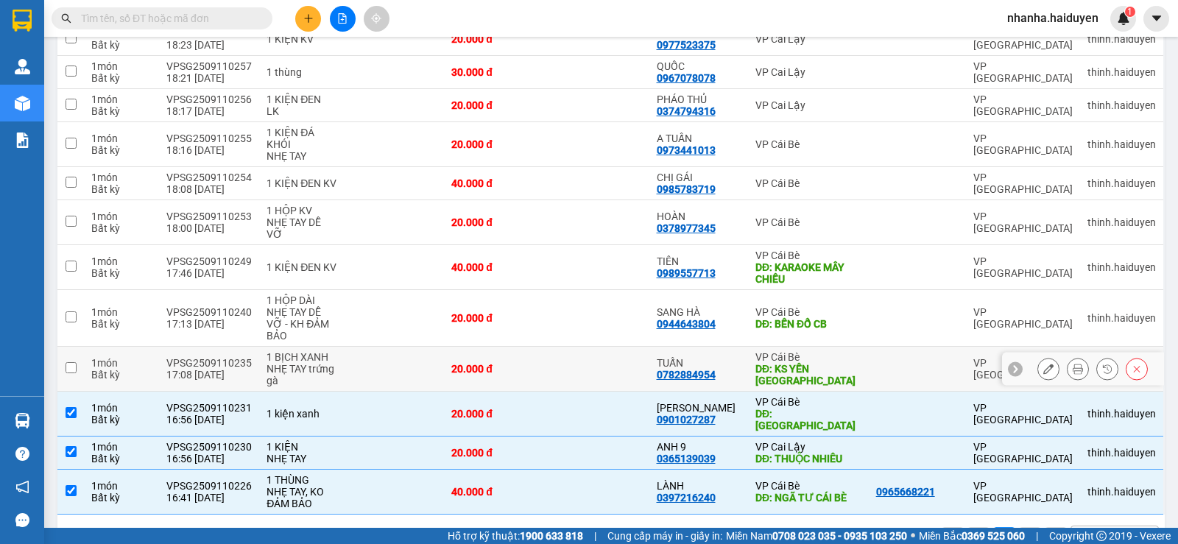
click at [619, 347] on td at bounding box center [597, 369] width 102 height 45
checkbox input "true"
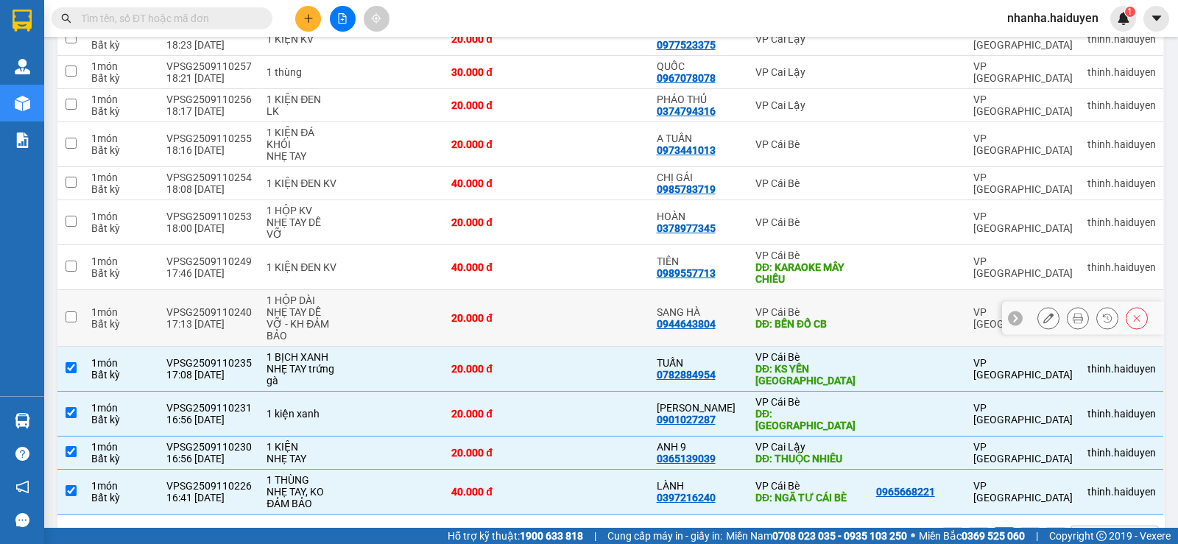
click at [618, 290] on td at bounding box center [597, 318] width 102 height 57
checkbox input "true"
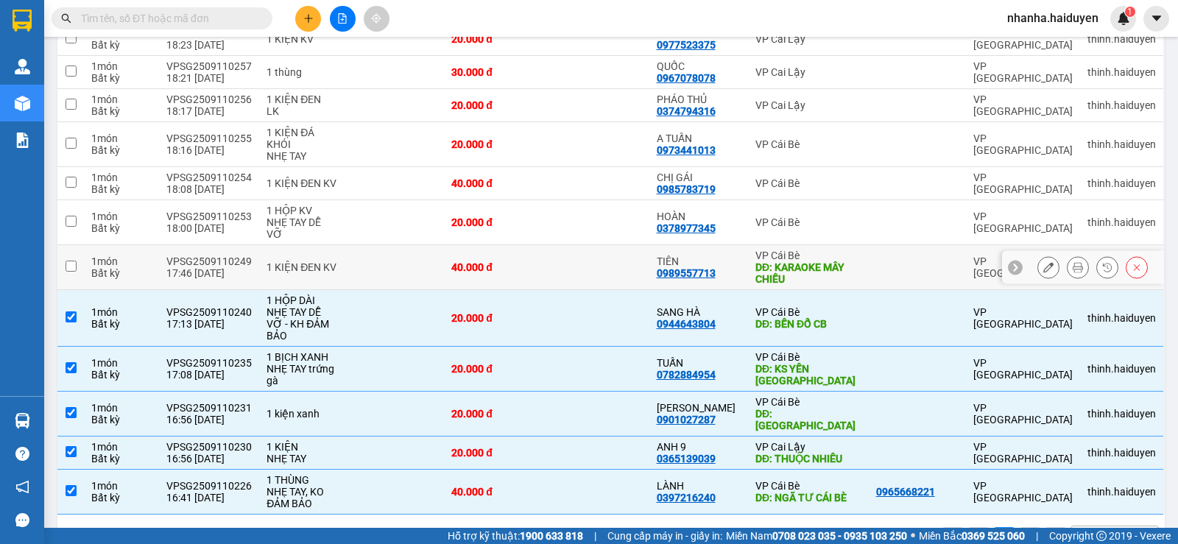
click at [619, 245] on td at bounding box center [597, 267] width 102 height 45
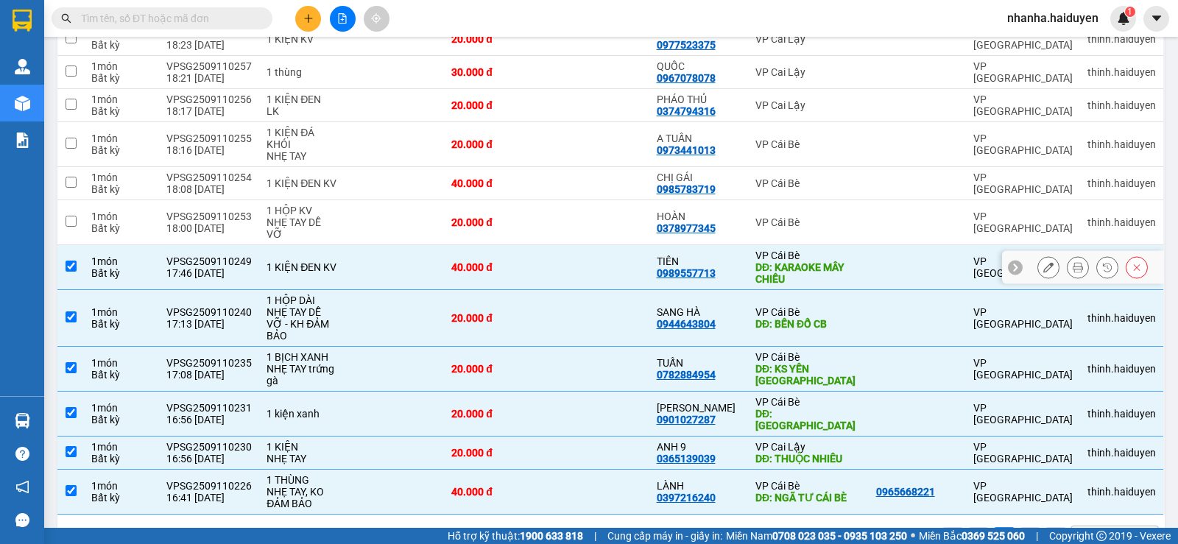
drag, startPoint x: 630, startPoint y: 247, endPoint x: 759, endPoint y: 305, distance: 141.1
click at [652, 245] on tr "1 món Bất kỳ VPSG2509110249 17:46 [DATE] 1 KIỆN ĐEN KV 40.000 đ TIÊN 0989557713…" at bounding box center [611, 267] width 1108 height 45
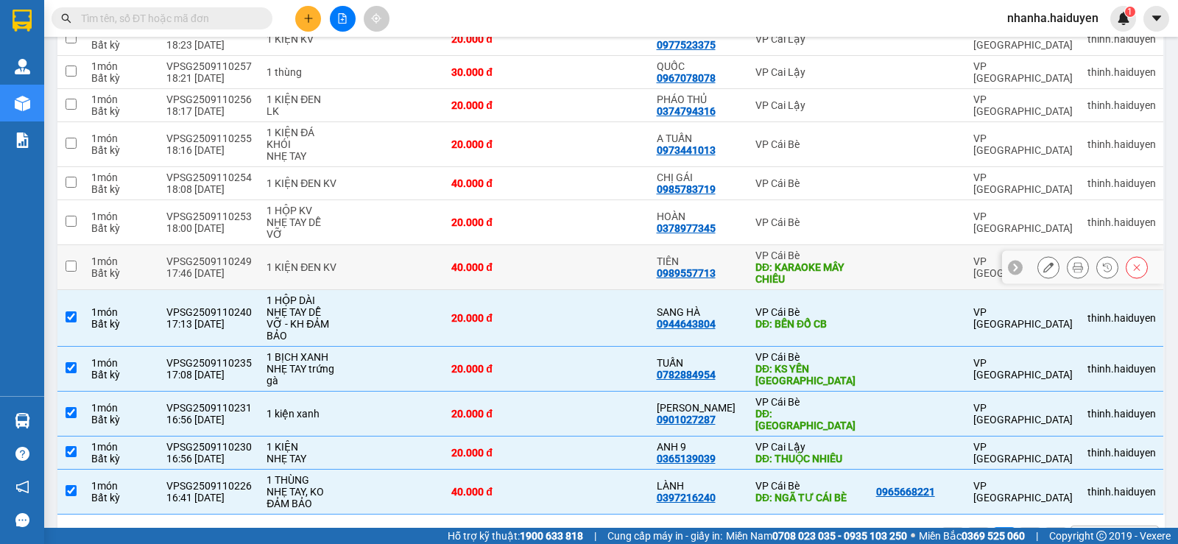
click at [593, 245] on td at bounding box center [597, 267] width 102 height 45
checkbox input "true"
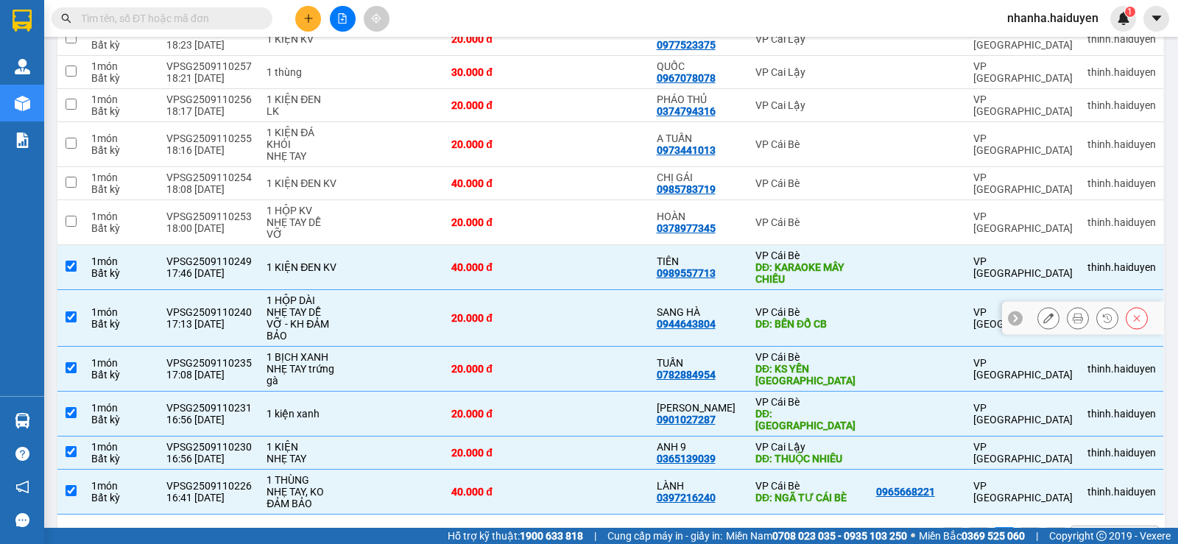
scroll to position [0, 0]
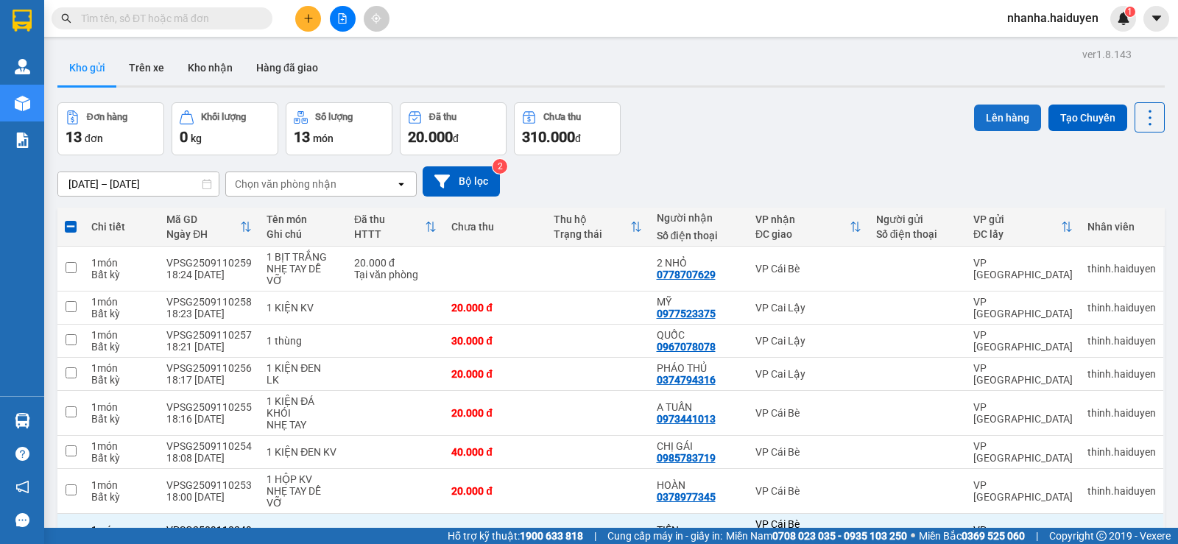
click at [999, 110] on button "Lên hàng" at bounding box center [1007, 118] width 67 height 27
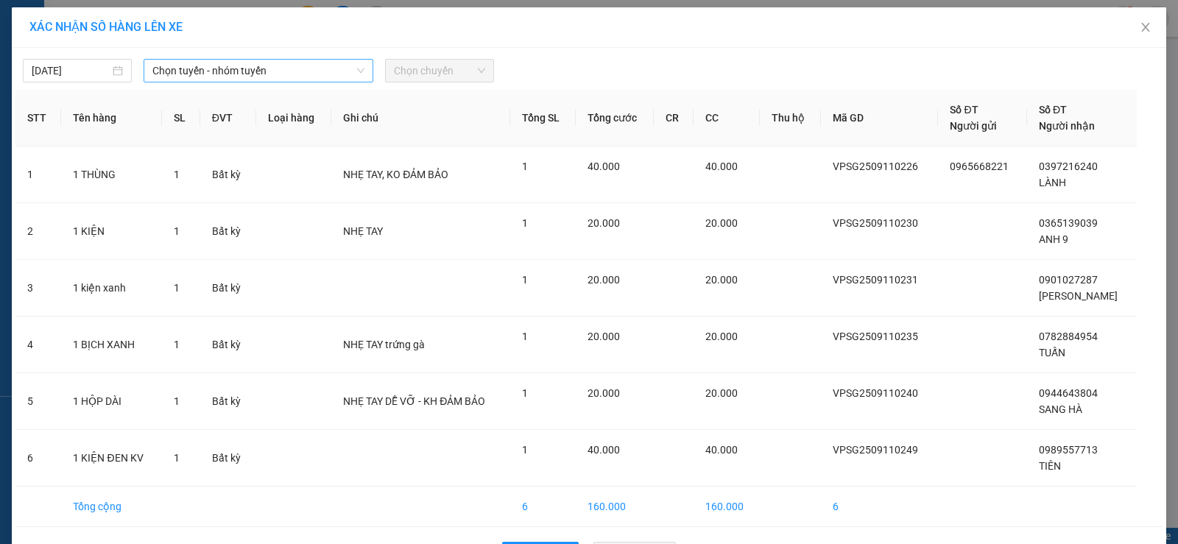
click at [284, 71] on span "Chọn tuyến - nhóm tuyến" at bounding box center [258, 71] width 212 height 22
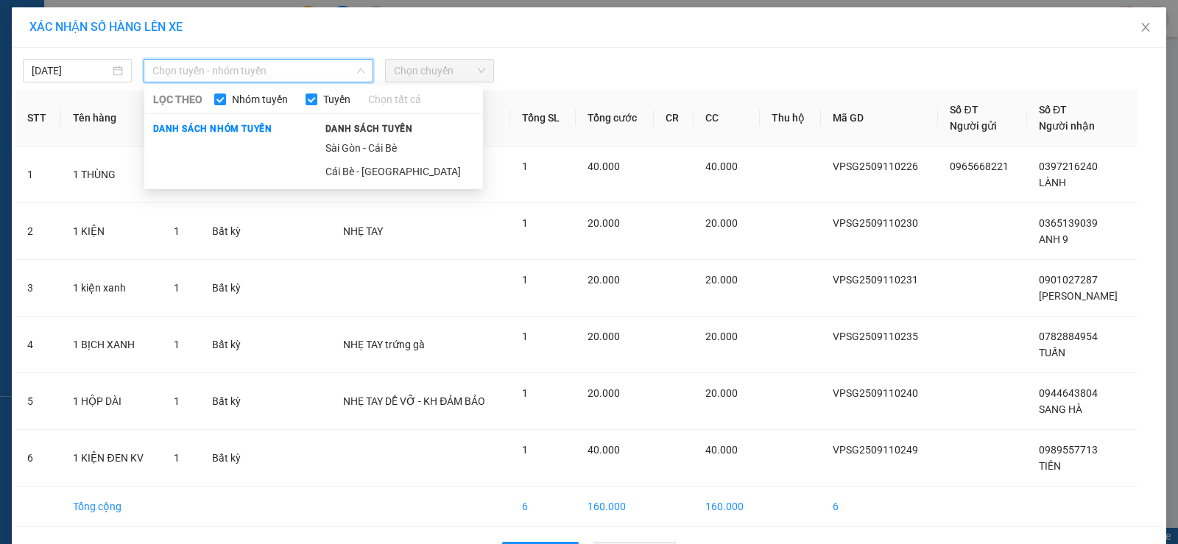
drag, startPoint x: 354, startPoint y: 147, endPoint x: 455, endPoint y: 77, distance: 122.8
click at [355, 147] on li "Sài Gòn - Cái Bè" at bounding box center [400, 148] width 166 height 24
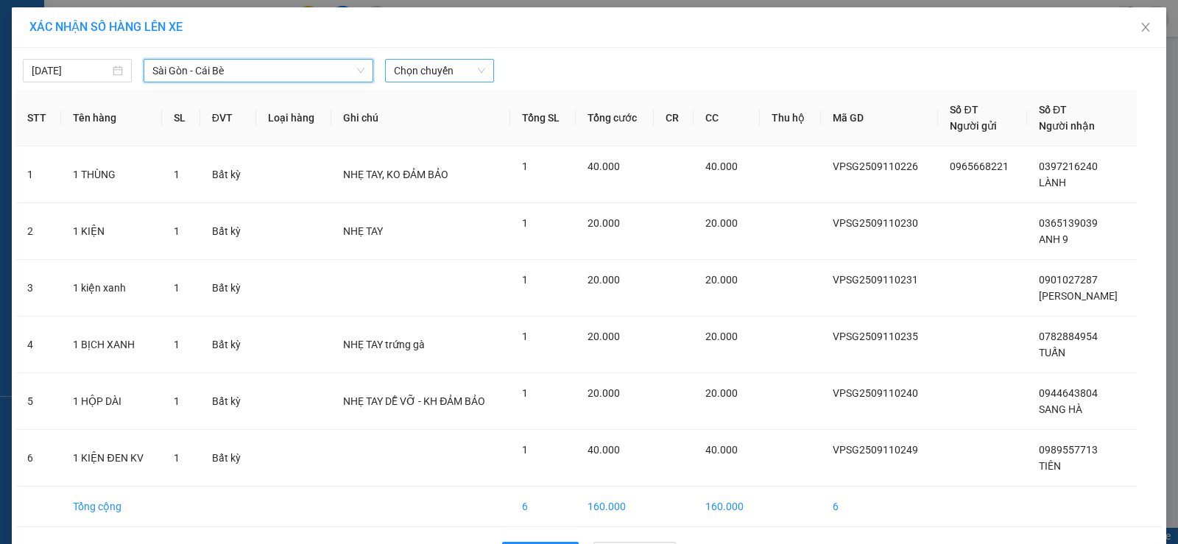
click at [460, 68] on span "Chọn chuyến" at bounding box center [439, 71] width 91 height 22
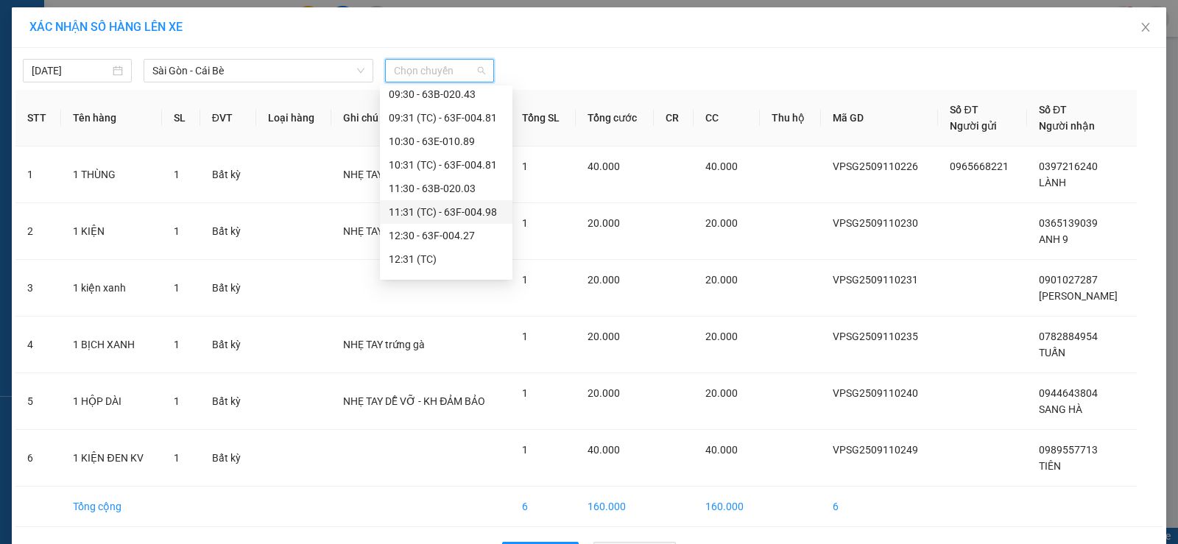
scroll to position [424, 0]
click at [446, 234] on div "18:30 - 63F-004.98" at bounding box center [446, 241] width 115 height 16
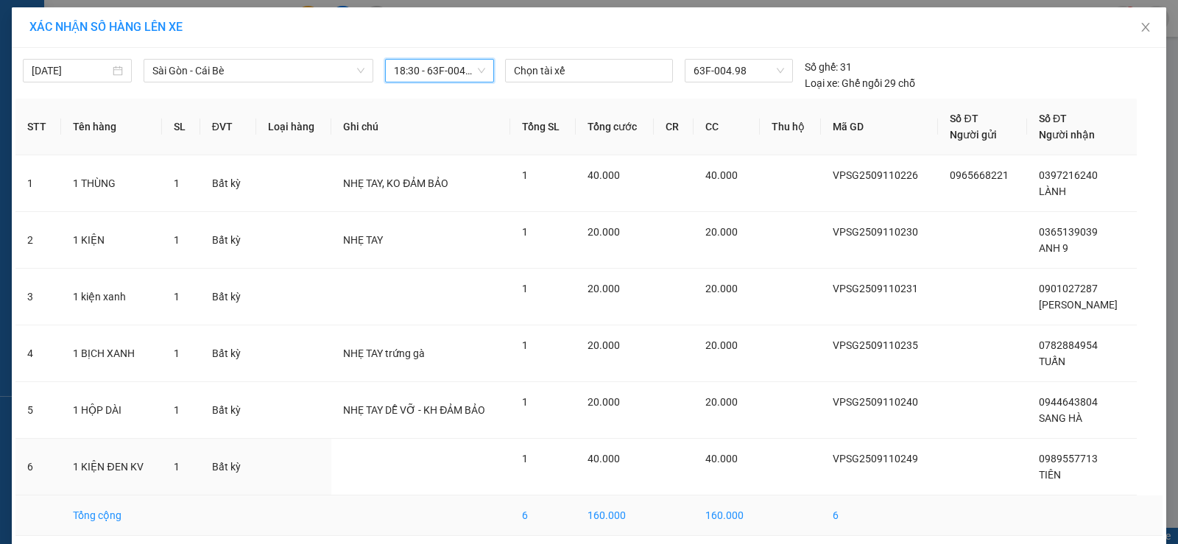
scroll to position [59, 0]
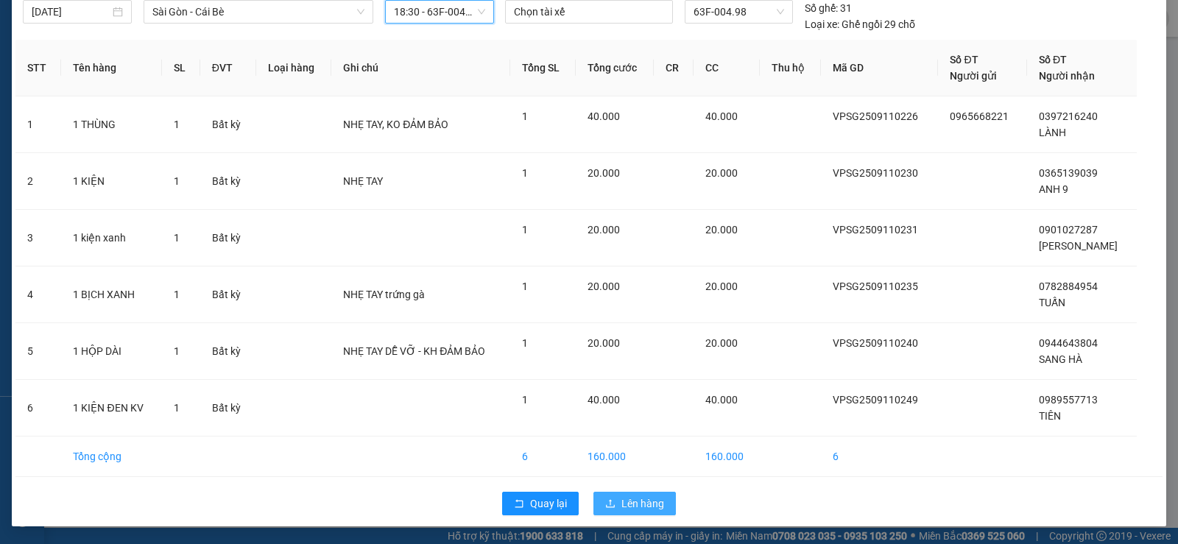
click at [613, 507] on button "Lên hàng" at bounding box center [635, 504] width 82 height 24
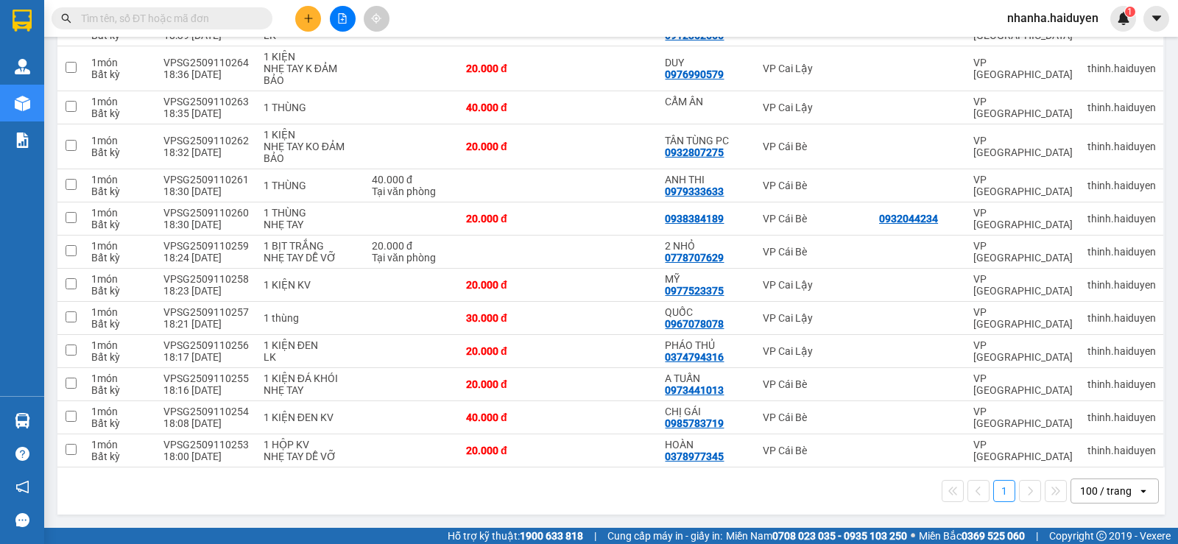
scroll to position [244, 0]
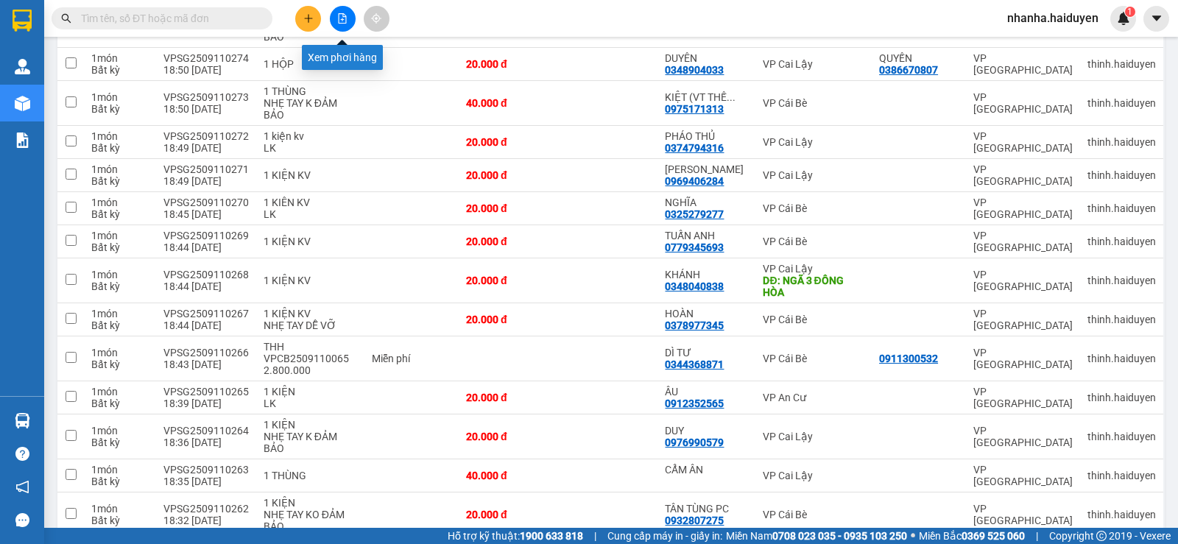
click at [347, 18] on icon "file-add" at bounding box center [342, 18] width 10 height 10
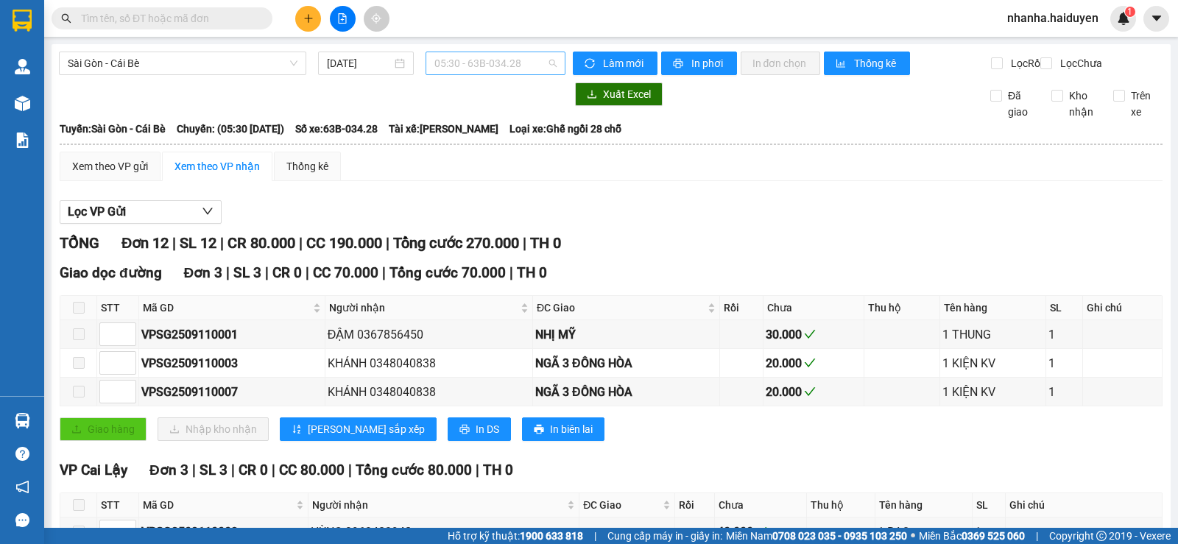
click at [487, 60] on span "05:30 - 63B-034.28" at bounding box center [496, 63] width 122 height 22
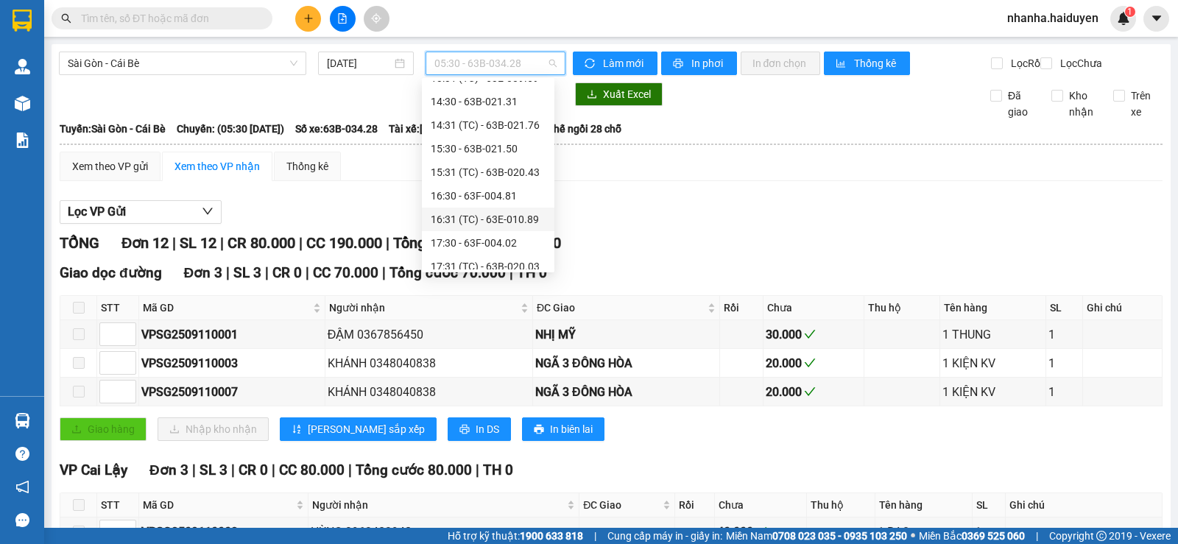
scroll to position [424, 0]
drag, startPoint x: 479, startPoint y: 226, endPoint x: 482, endPoint y: 236, distance: 9.8
click at [480, 226] on div "18:30 - 63F-004.98" at bounding box center [488, 234] width 115 height 16
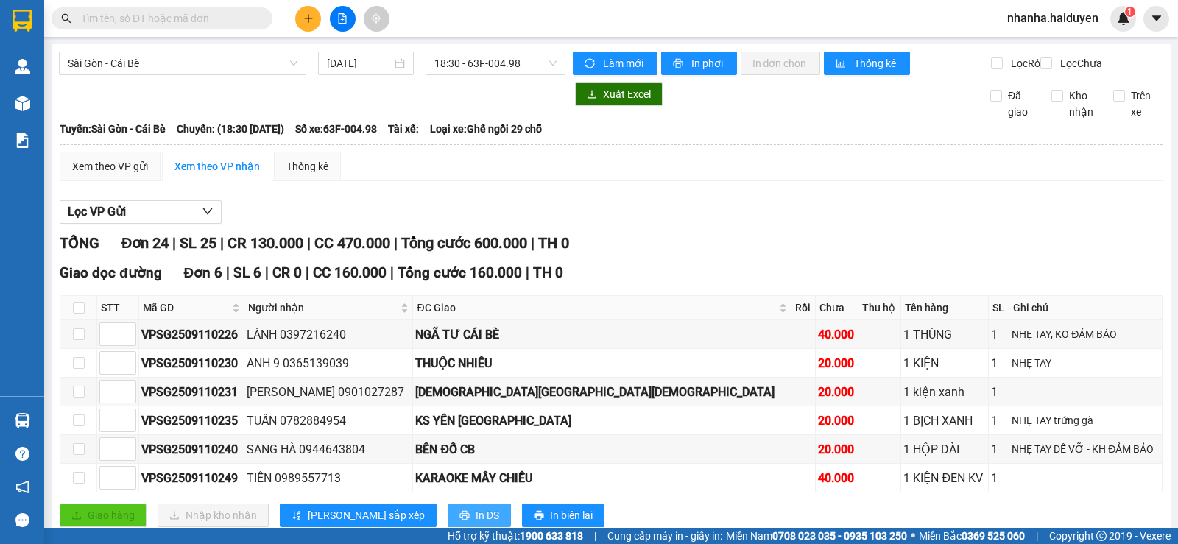
click at [476, 521] on span "In DS" at bounding box center [488, 515] width 24 height 16
click at [77, 314] on input "checkbox" at bounding box center [79, 308] width 12 height 12
checkbox input "true"
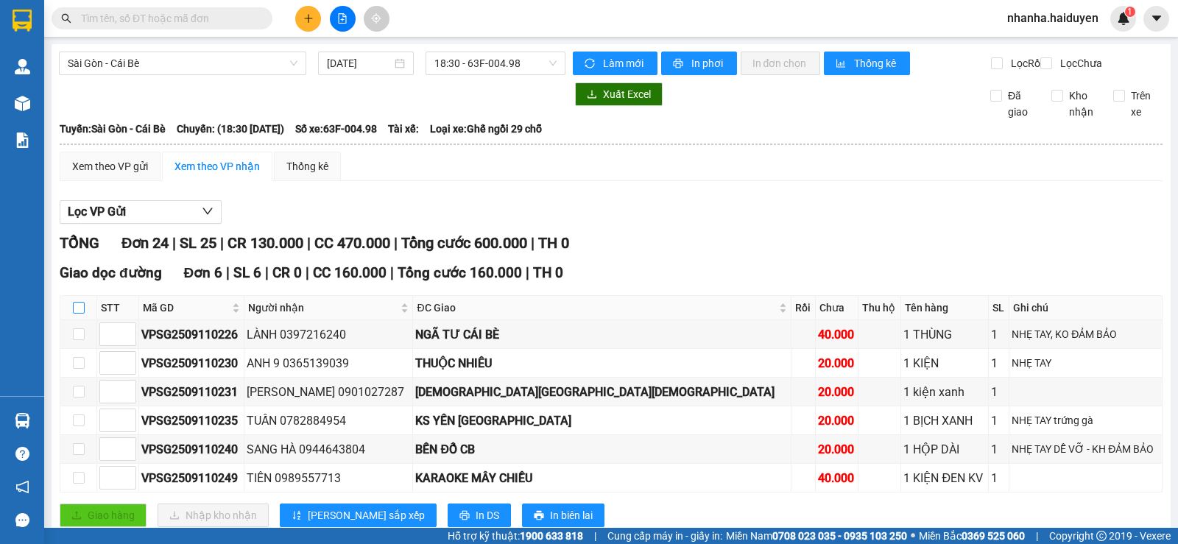
checkbox input "true"
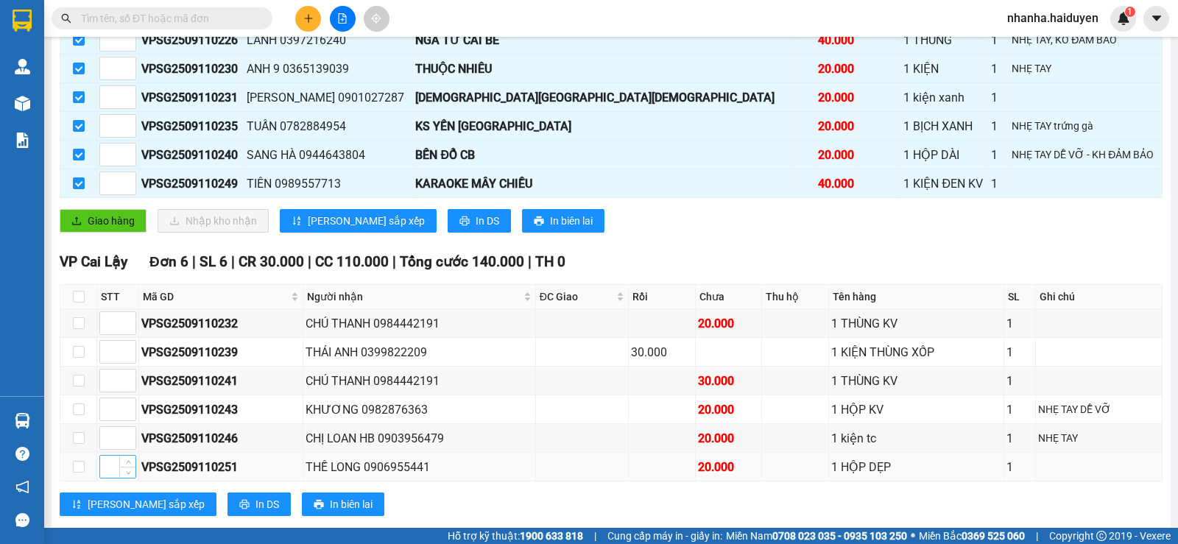
scroll to position [368, 0]
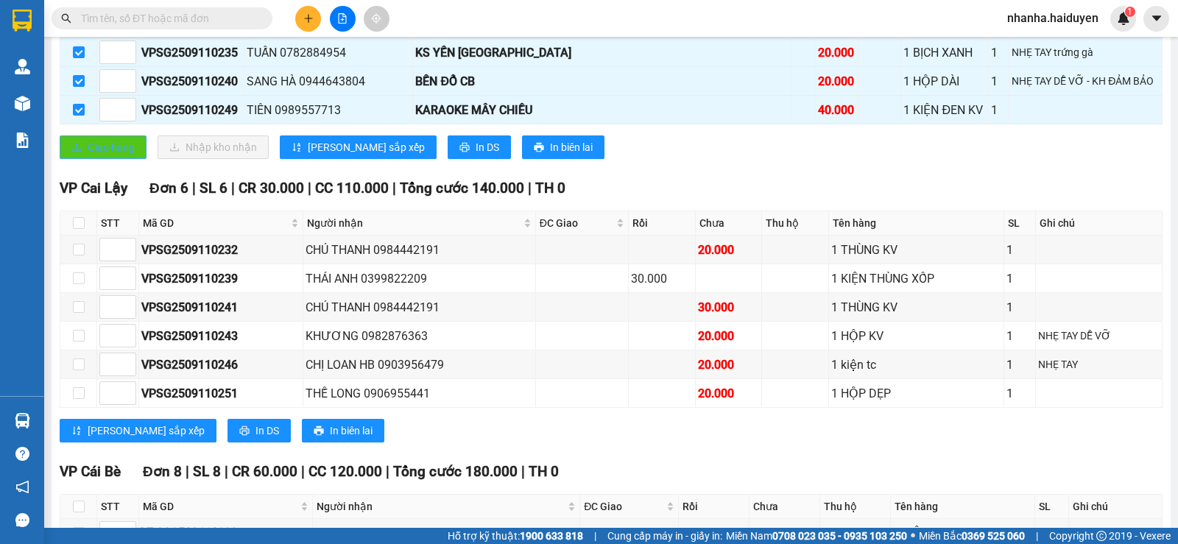
click at [105, 159] on button "Giao hàng" at bounding box center [103, 148] width 87 height 24
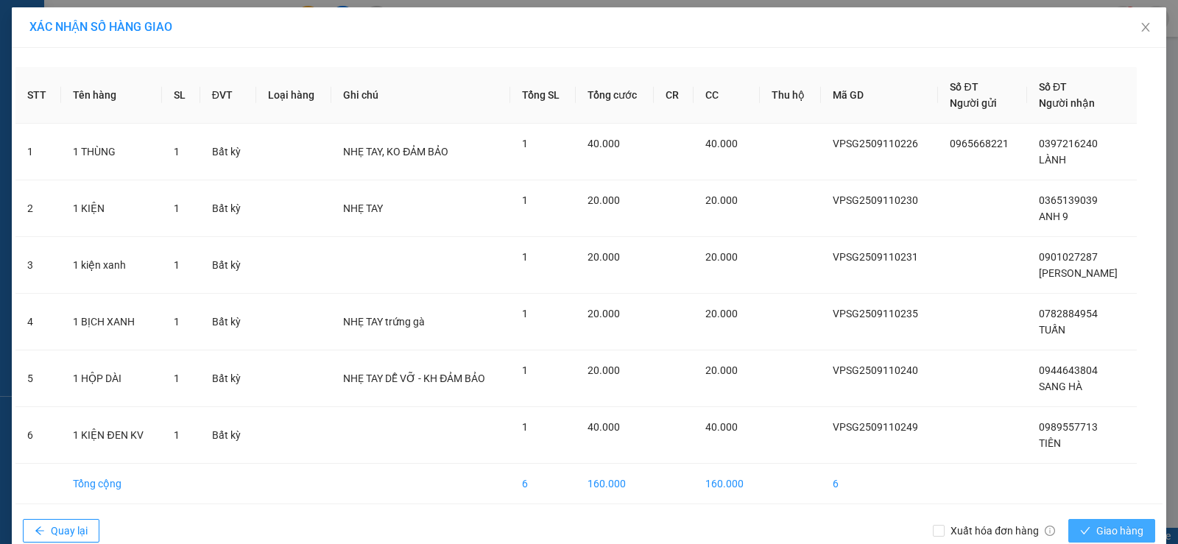
click at [1081, 534] on icon "check" at bounding box center [1086, 530] width 10 height 7
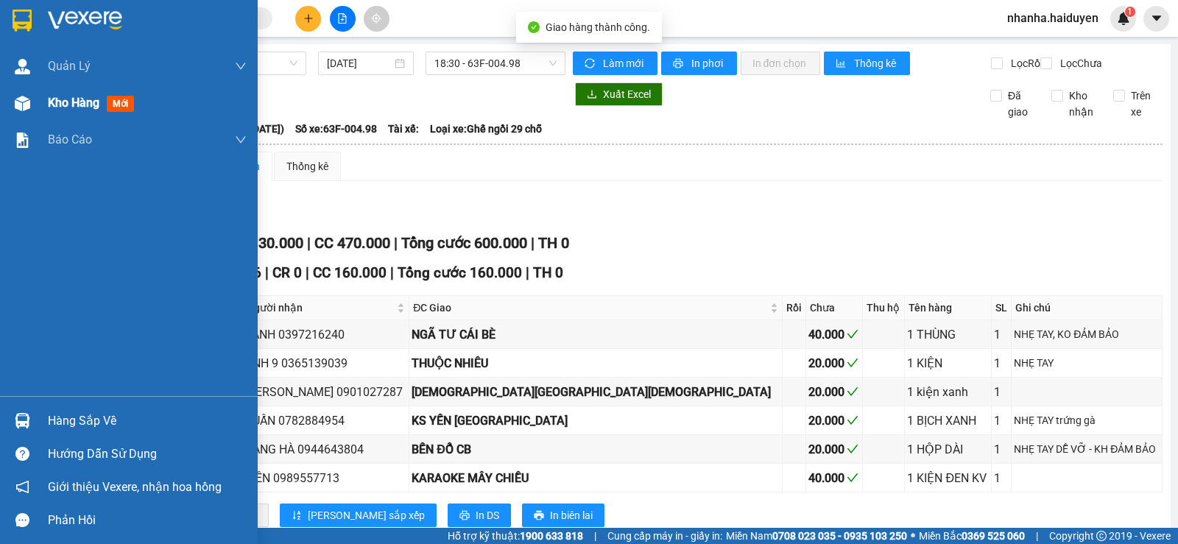
click at [30, 102] on div at bounding box center [23, 104] width 26 height 26
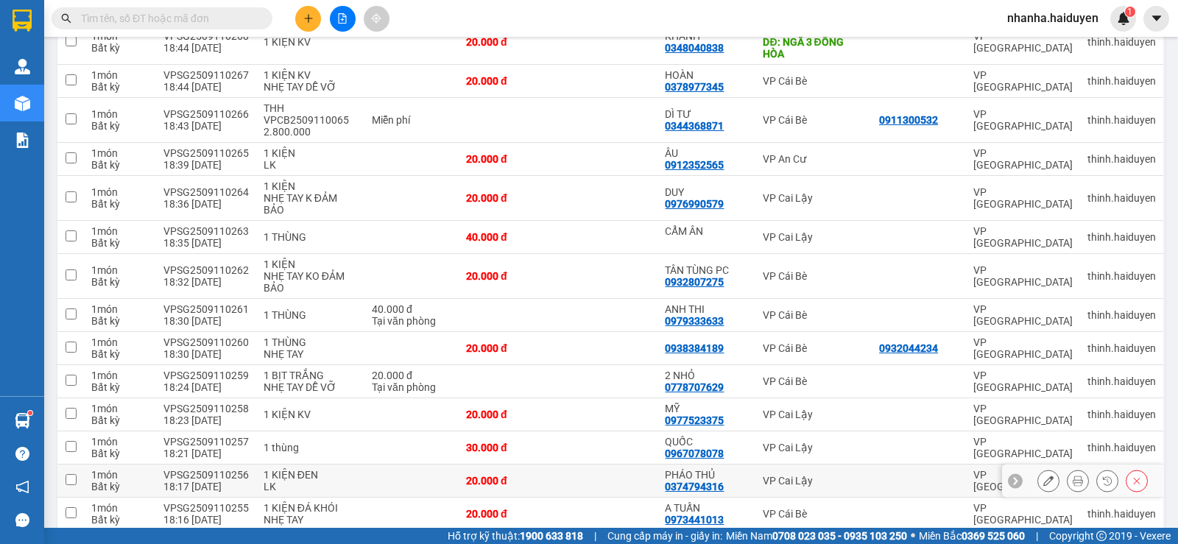
scroll to position [645, 0]
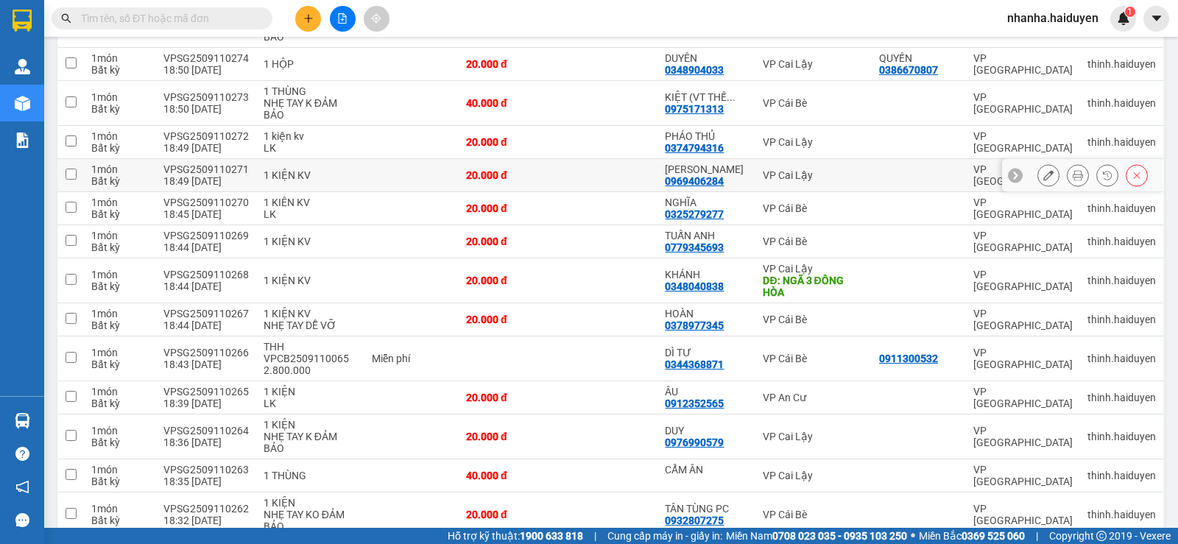
scroll to position [307, 0]
